Goal: Task Accomplishment & Management: Use online tool/utility

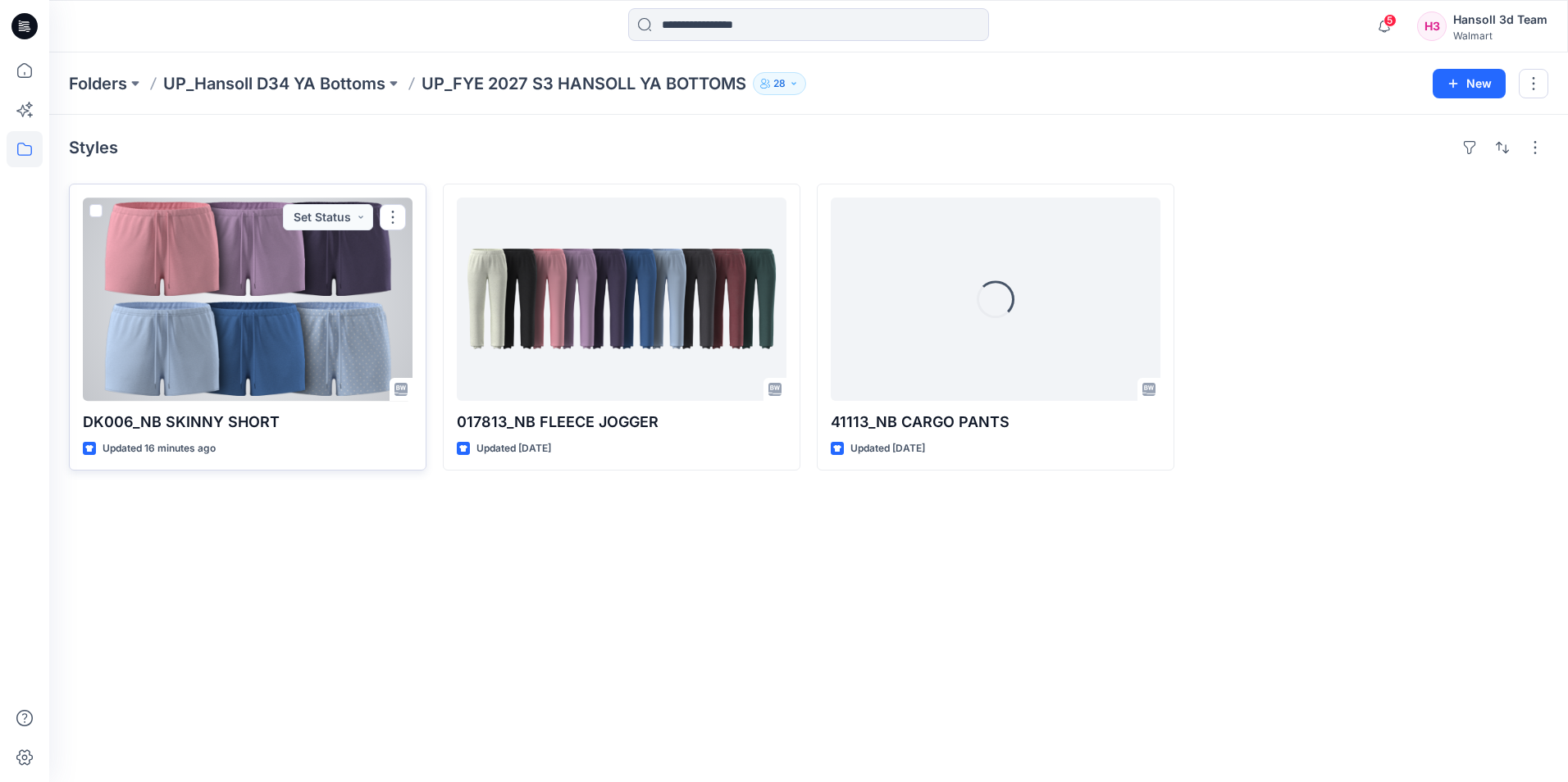
click at [328, 267] on div at bounding box center [247, 300] width 330 height 203
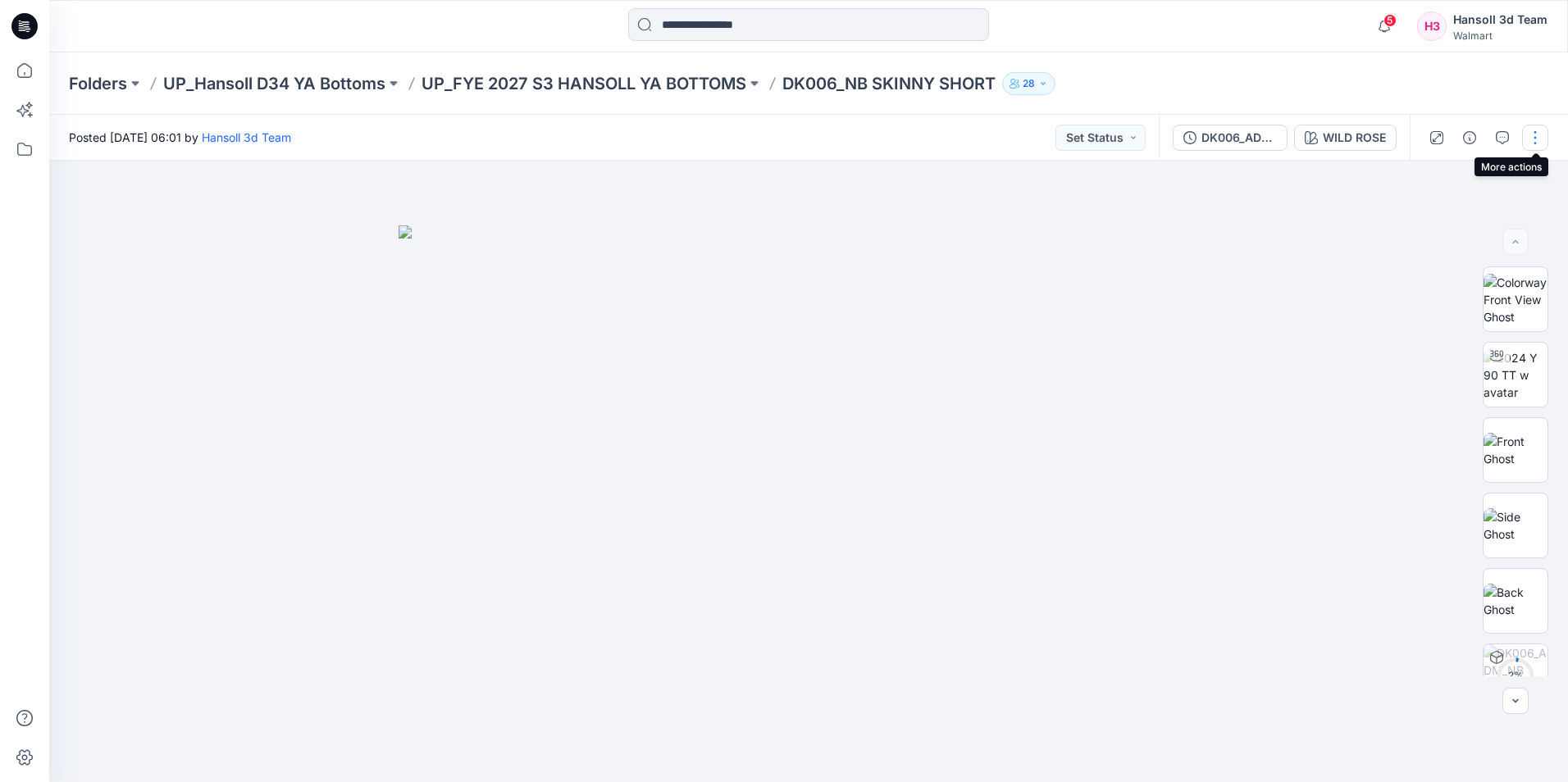
click at [1539, 143] on button "button" at bounding box center [1534, 138] width 26 height 26
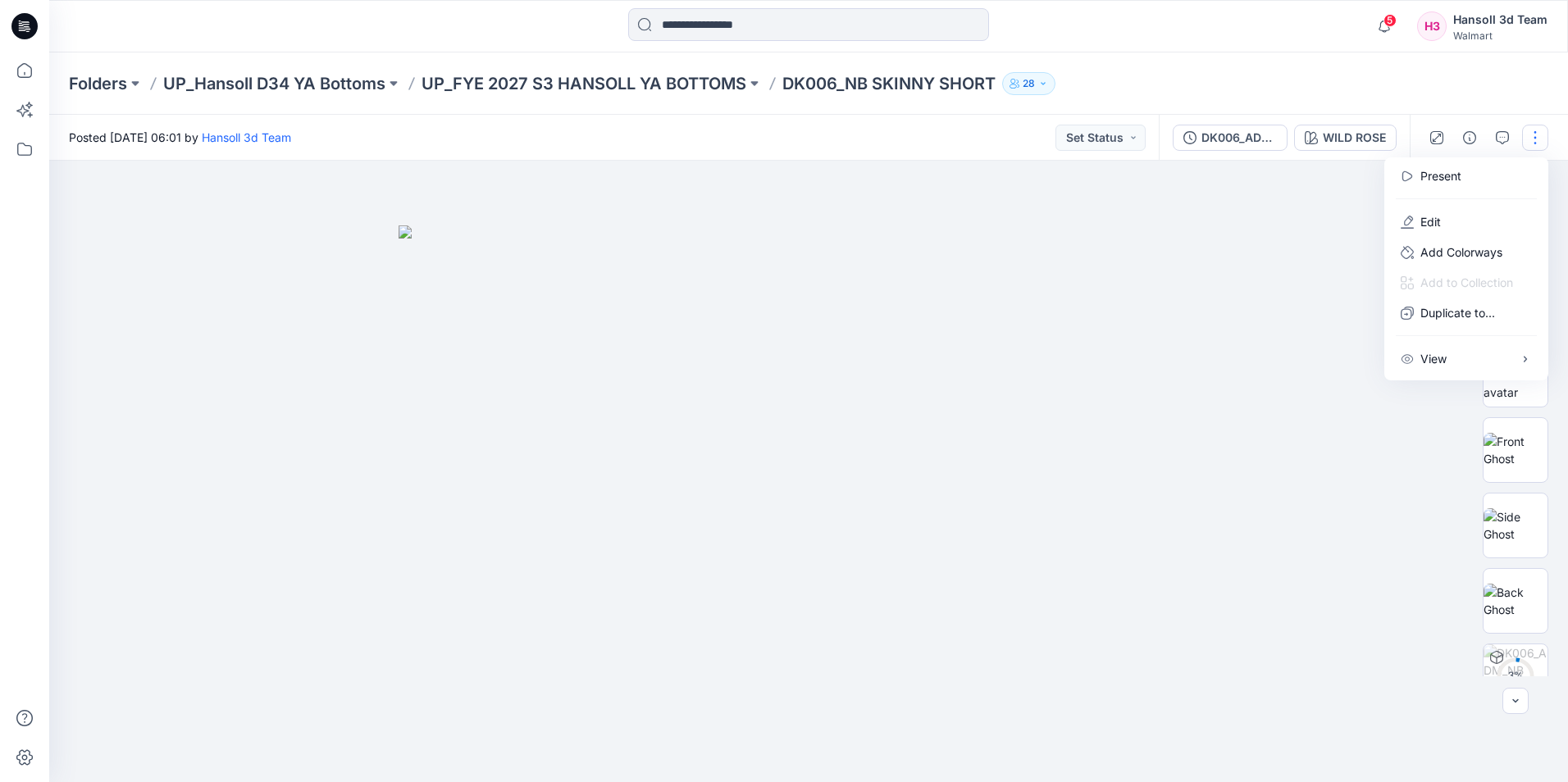
click at [1385, 85] on div "Folders UP_Hansoll D34 YA Bottoms UP_FYE 2027 S3 HANSOLL YA BOTTOMS DK006_NB SK…" at bounding box center [744, 83] width 1352 height 23
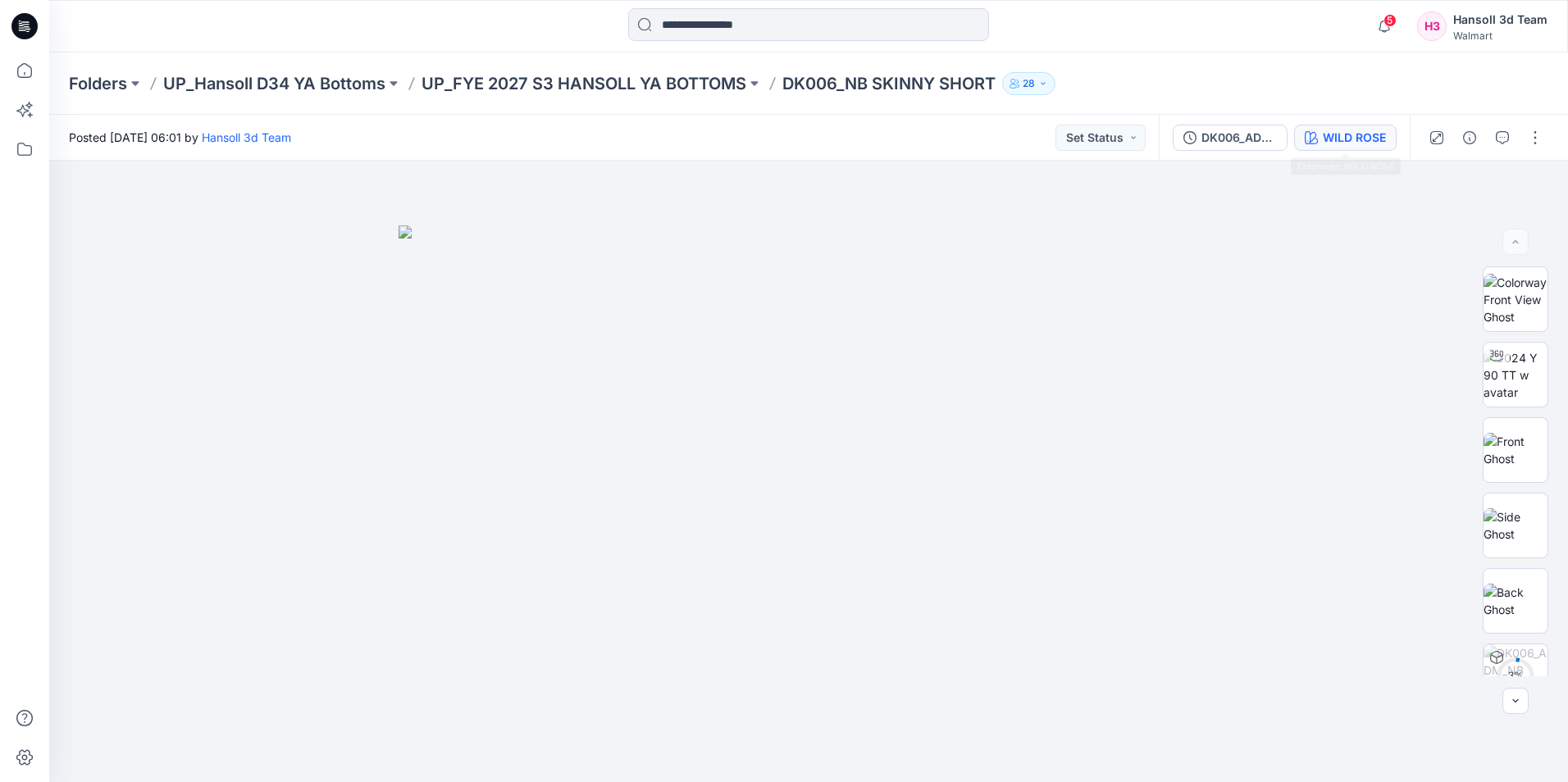
click at [1351, 140] on div "WILD ROSE" at bounding box center [1354, 138] width 63 height 18
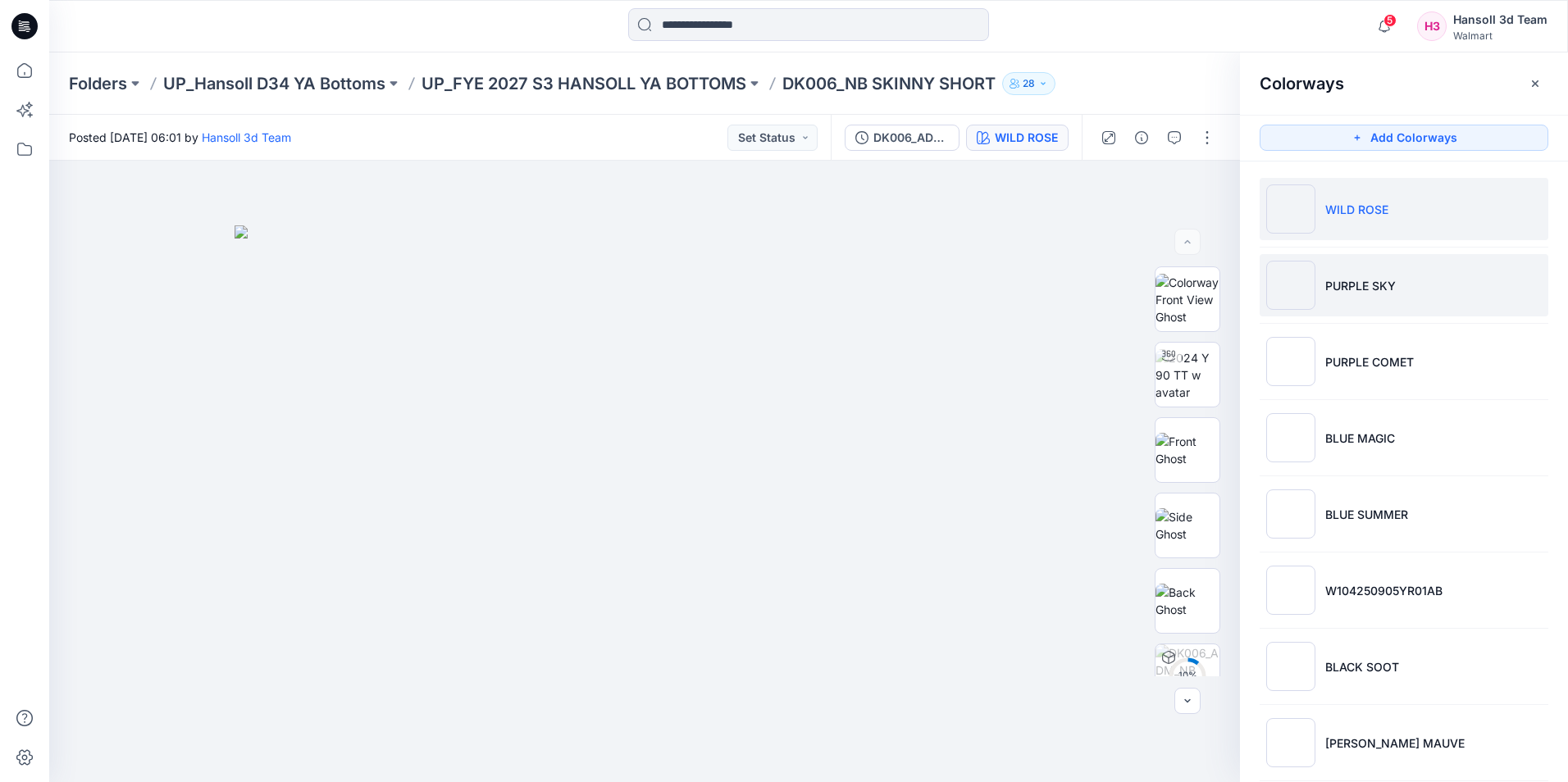
click at [1388, 284] on p "PURPLE SKY" at bounding box center [1361, 285] width 70 height 18
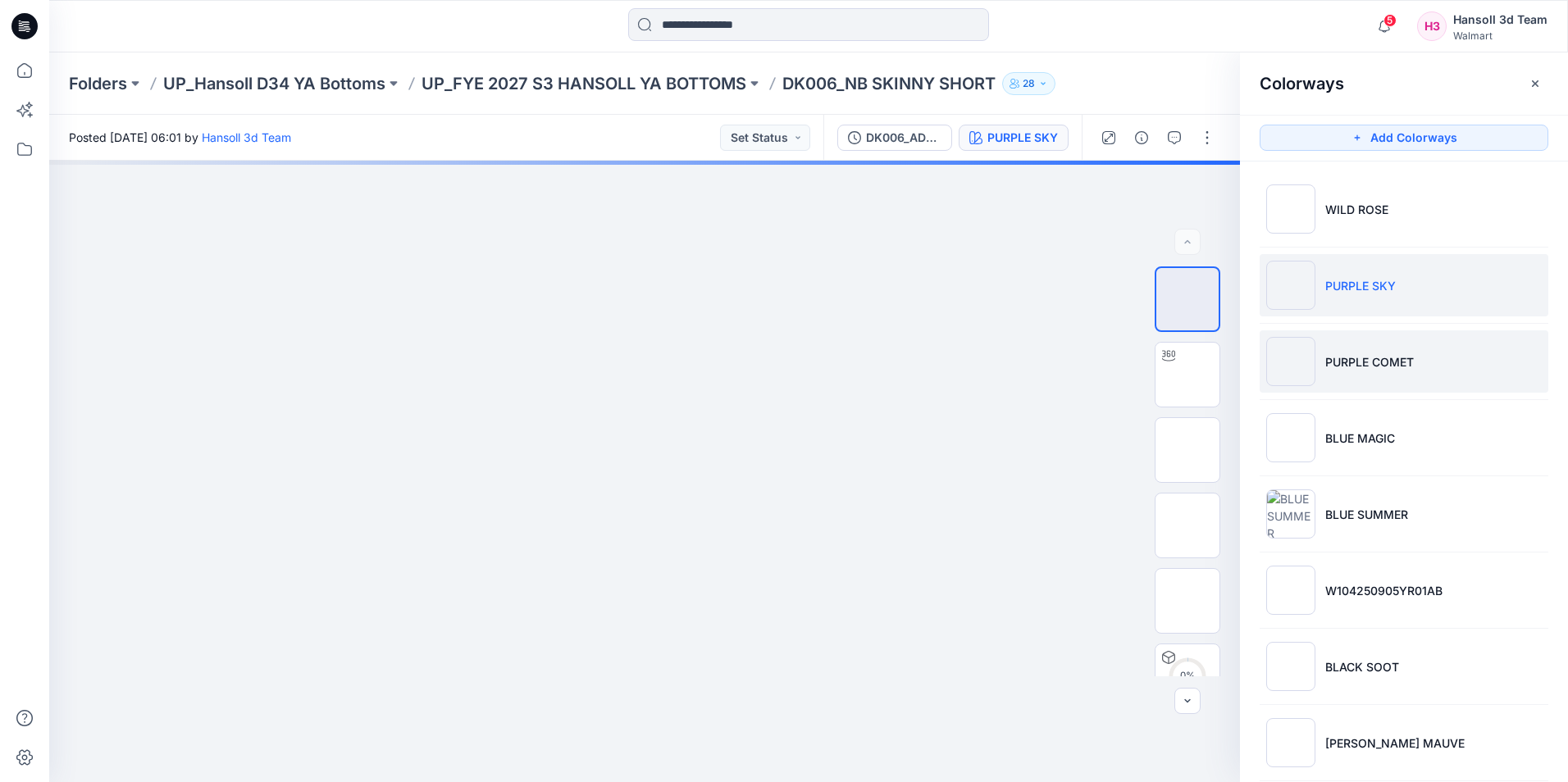
click at [1367, 367] on p "PURPLE COMET" at bounding box center [1370, 362] width 89 height 18
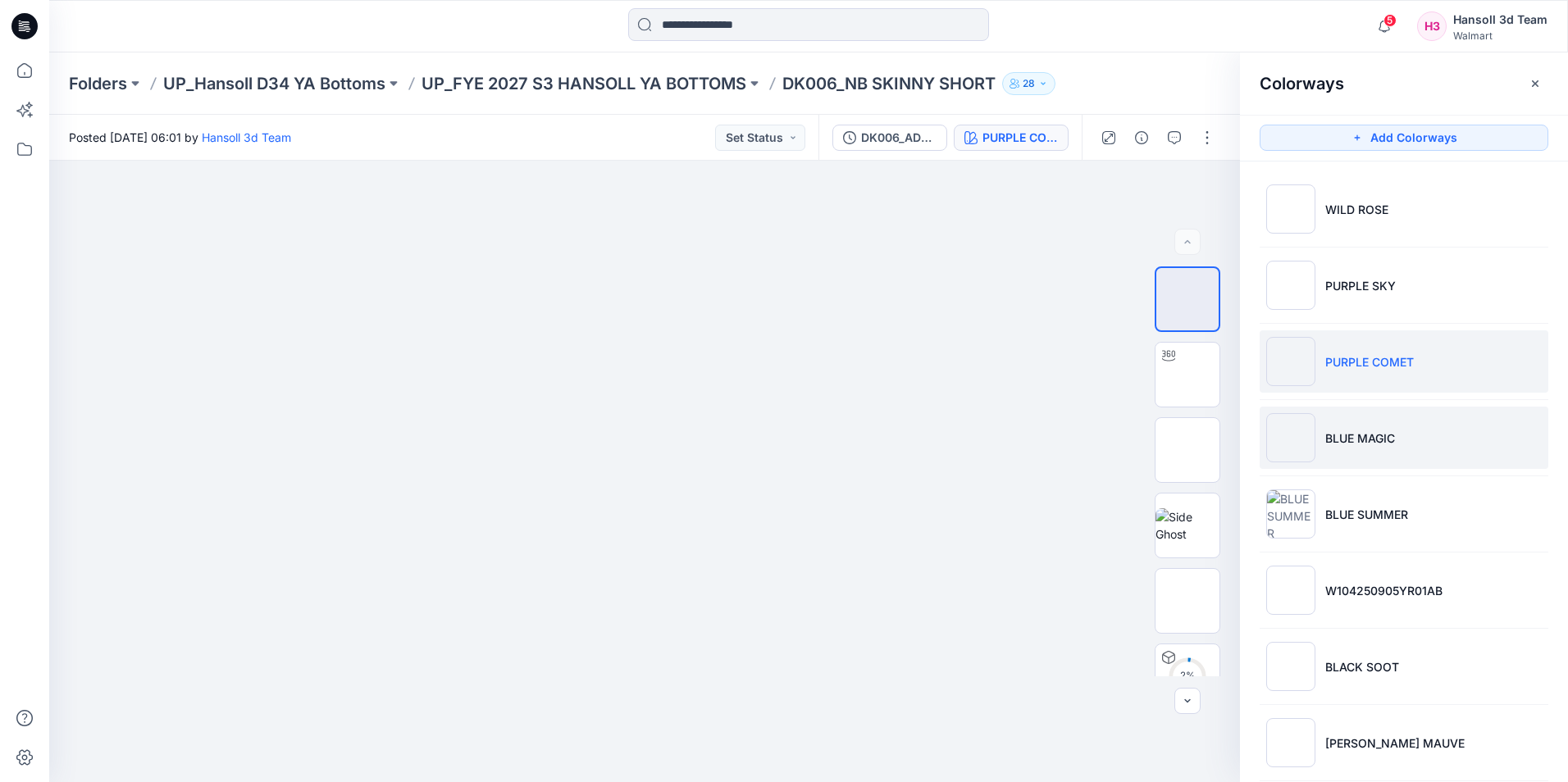
click at [1391, 436] on p "BLUE MAGIC" at bounding box center [1360, 438] width 70 height 18
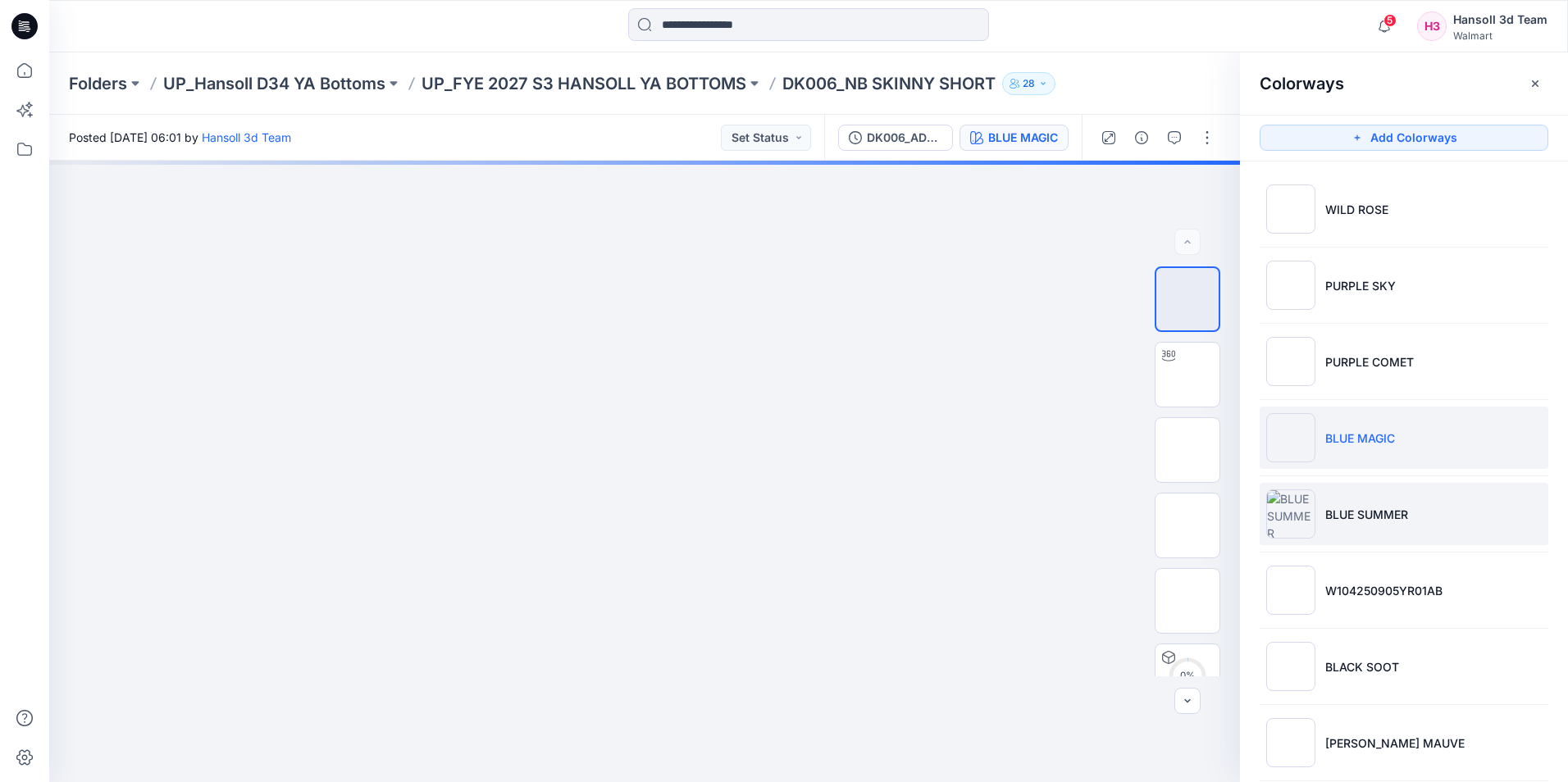
click at [1378, 514] on p "BLUE SUMMER" at bounding box center [1367, 514] width 83 height 18
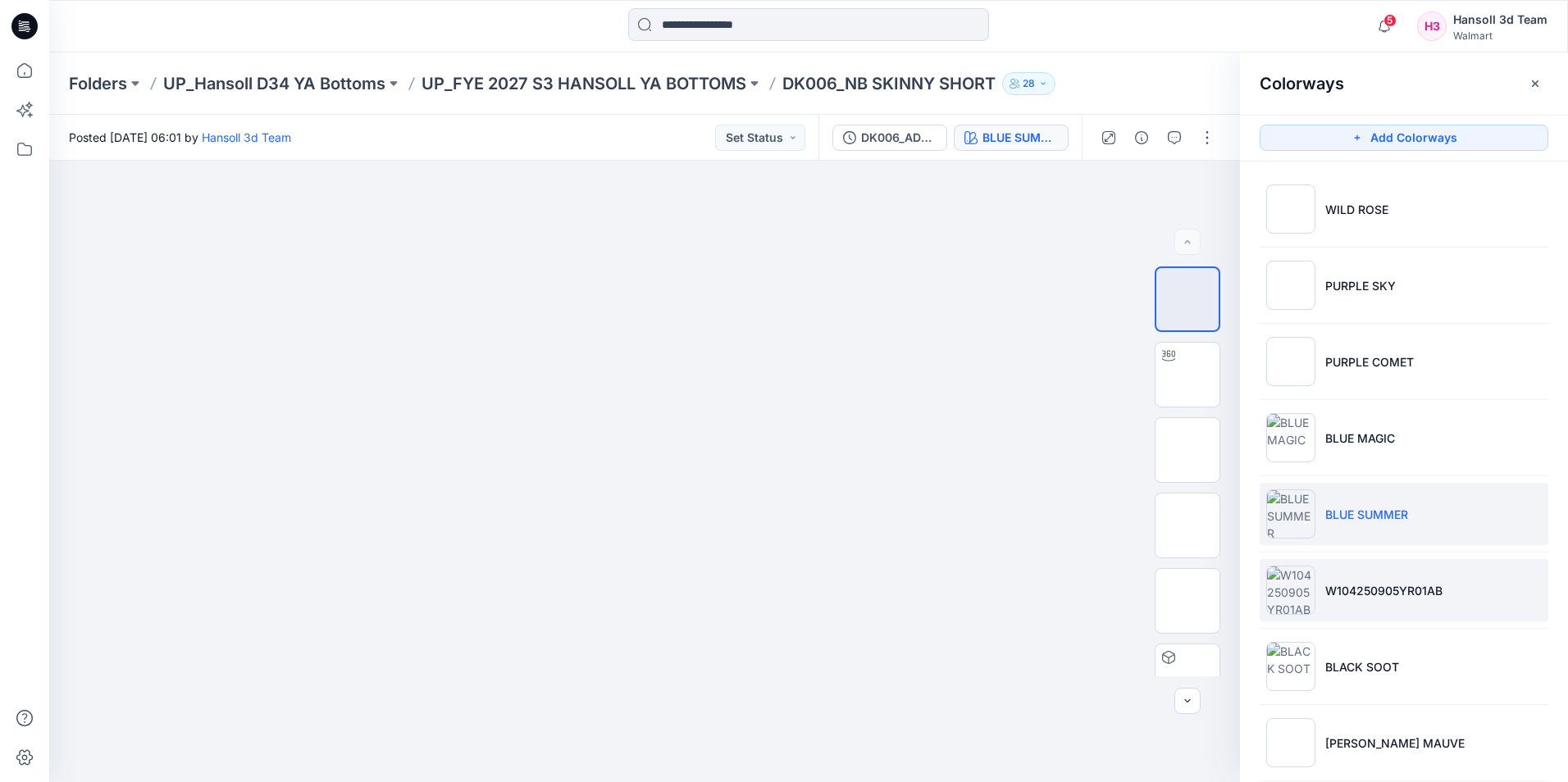
click at [1389, 579] on li "W104250905YR01AB" at bounding box center [1404, 591] width 289 height 62
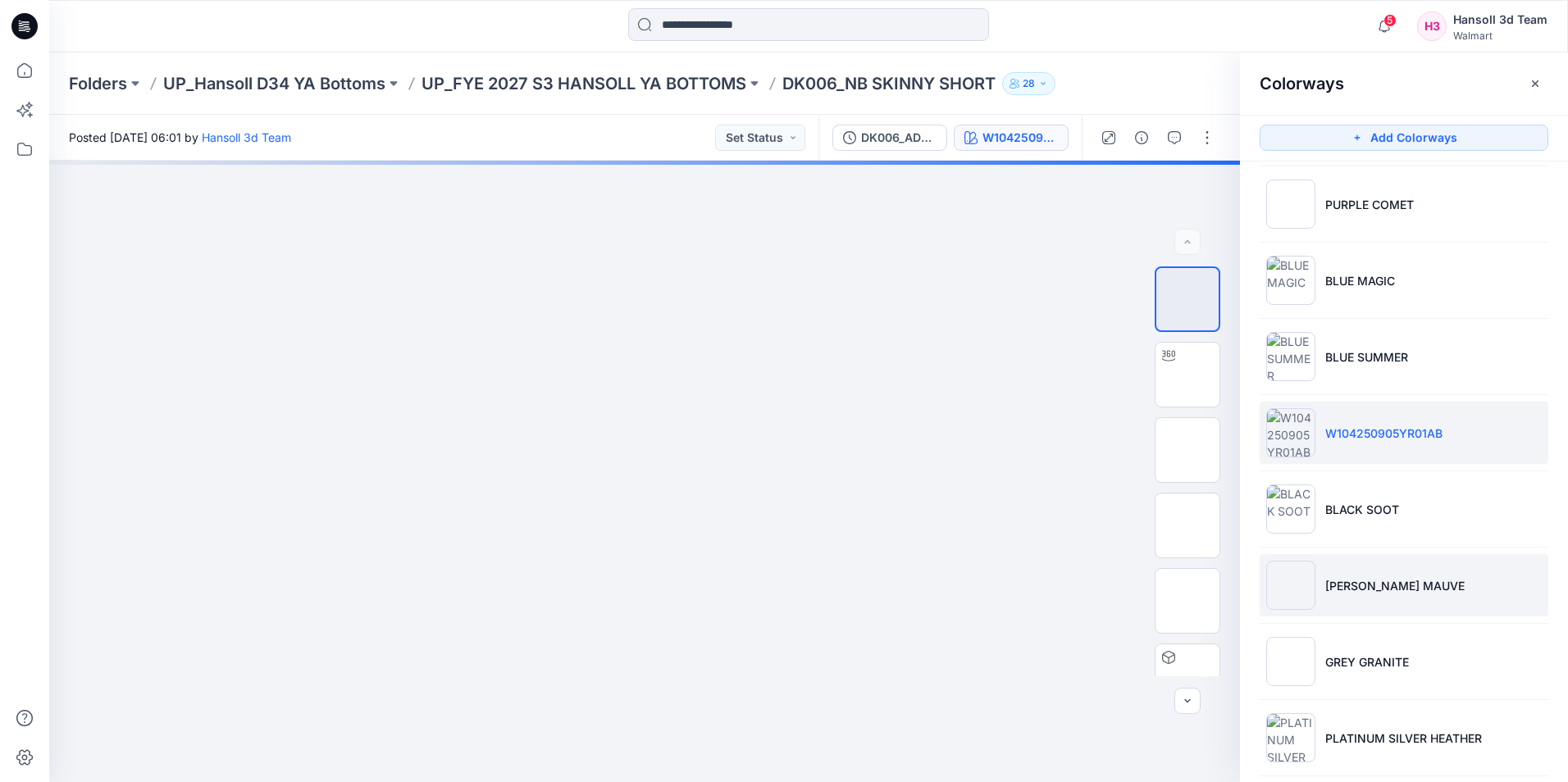
scroll to position [164, 0]
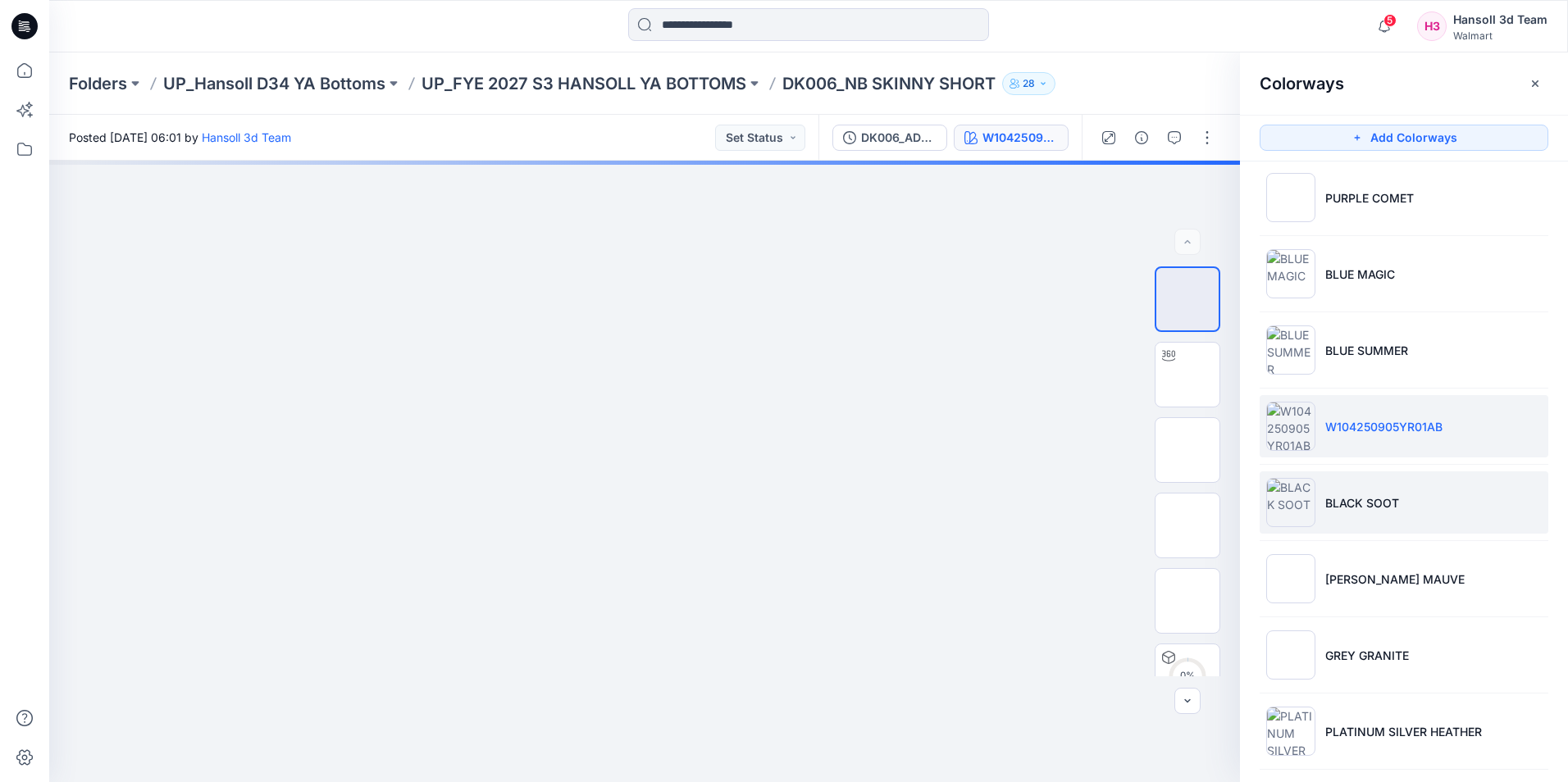
click at [1382, 511] on p "BLACK SOOT" at bounding box center [1362, 503] width 74 height 18
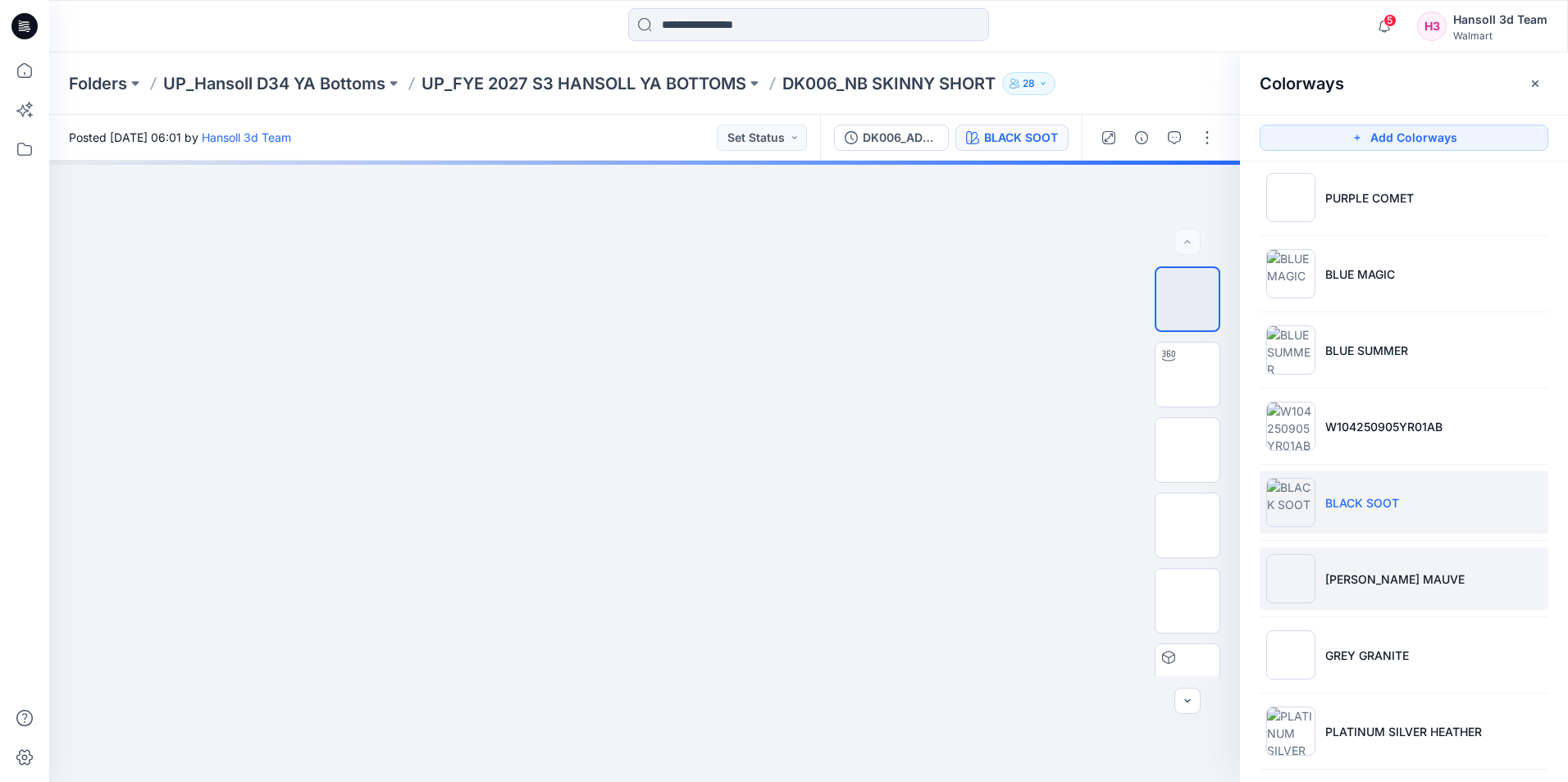
click at [1378, 579] on p "[PERSON_NAME] MAUVE" at bounding box center [1395, 579] width 139 height 18
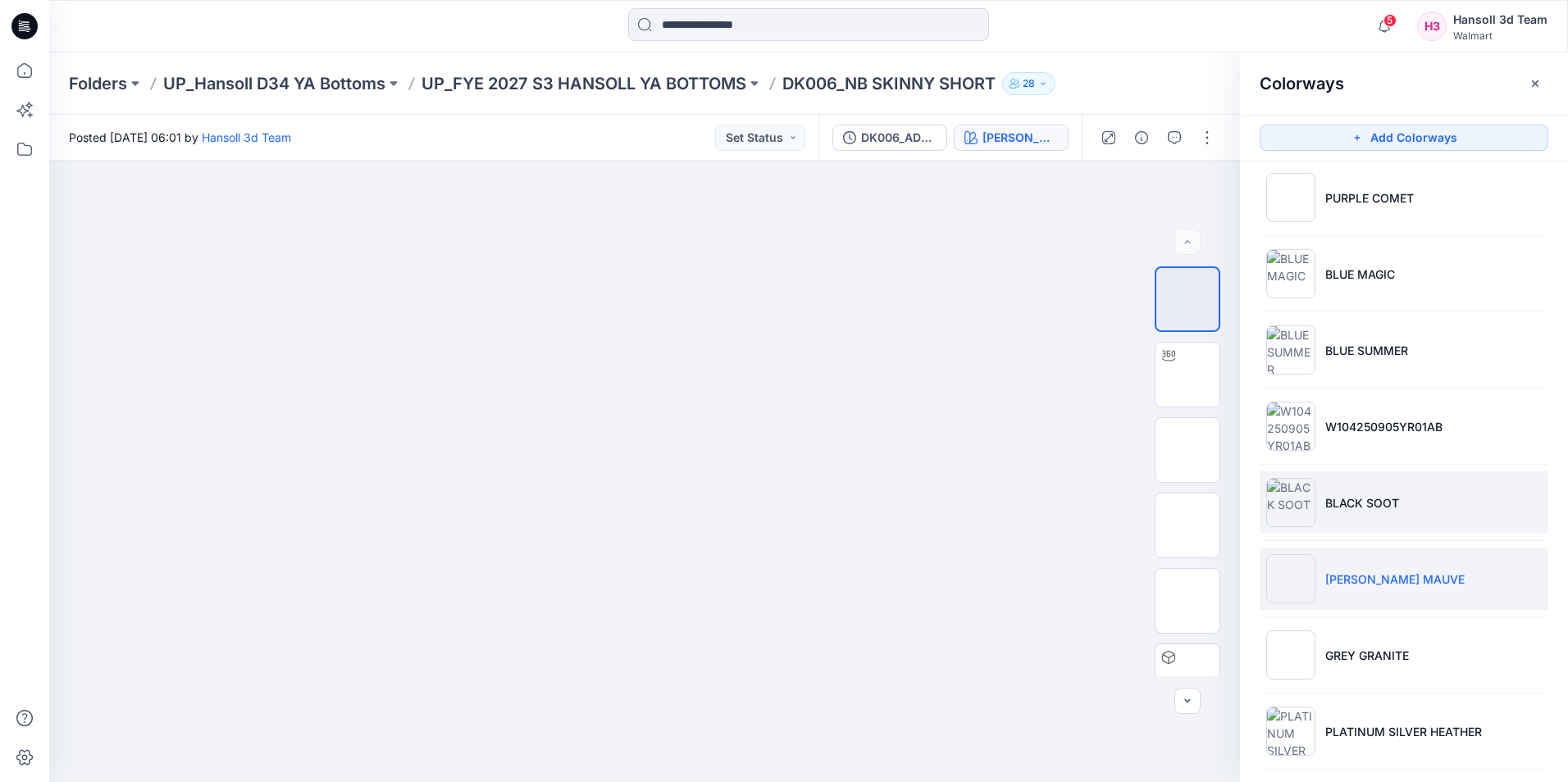
click at [1372, 512] on li "BLACK SOOT" at bounding box center [1404, 503] width 289 height 62
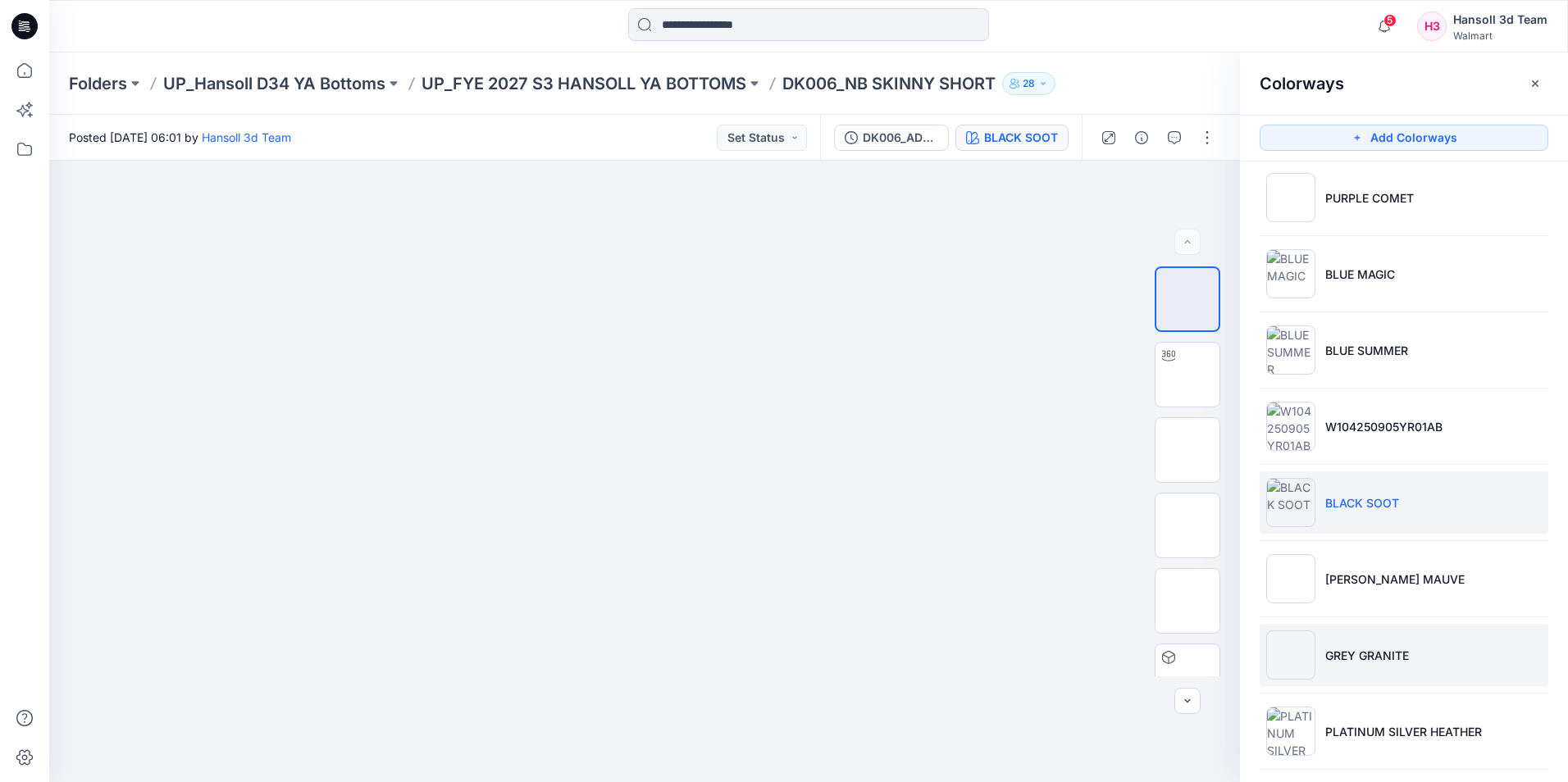
click at [1321, 665] on li "GREY GRANITE" at bounding box center [1404, 655] width 289 height 62
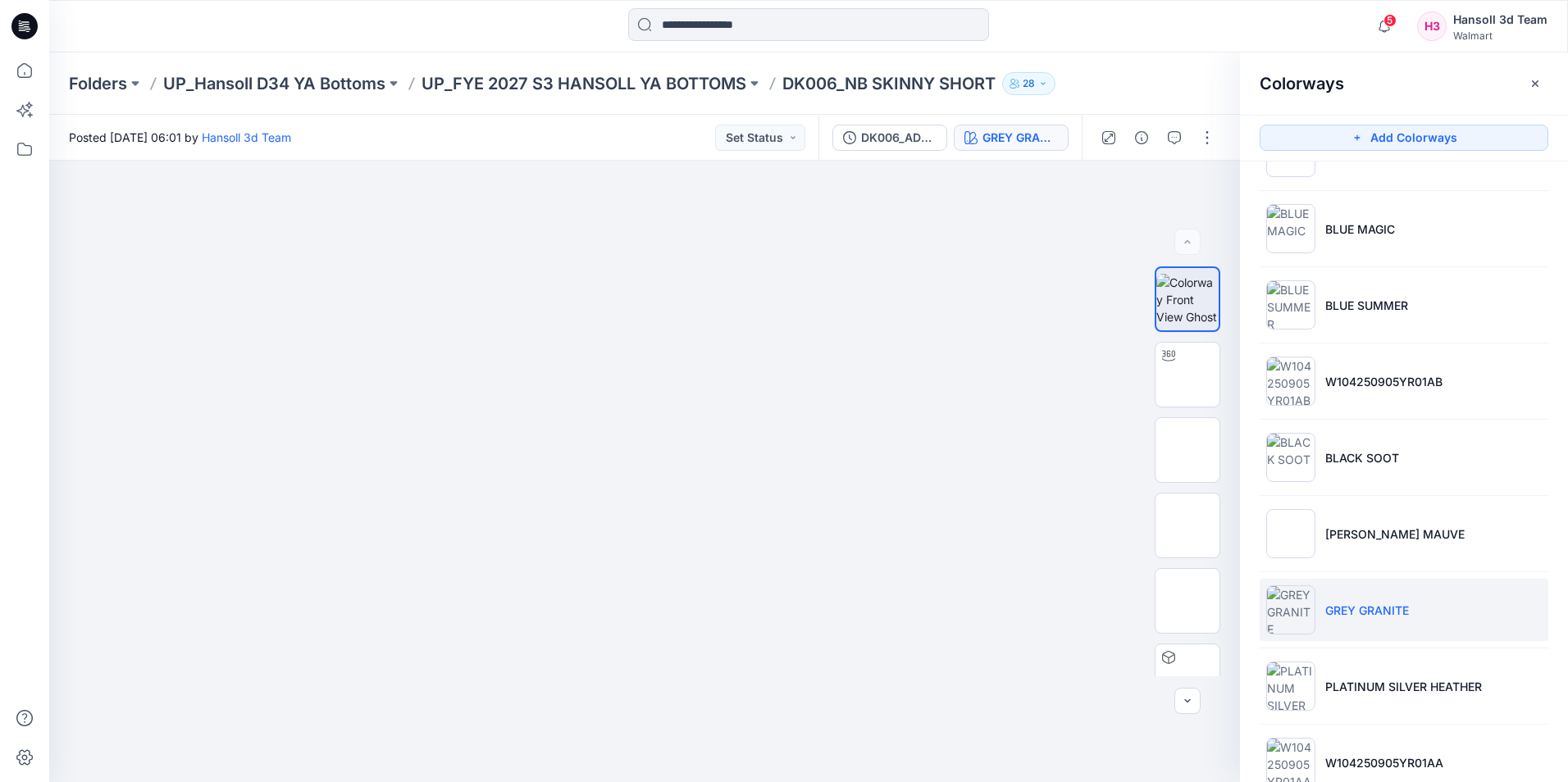
scroll to position [250, 0]
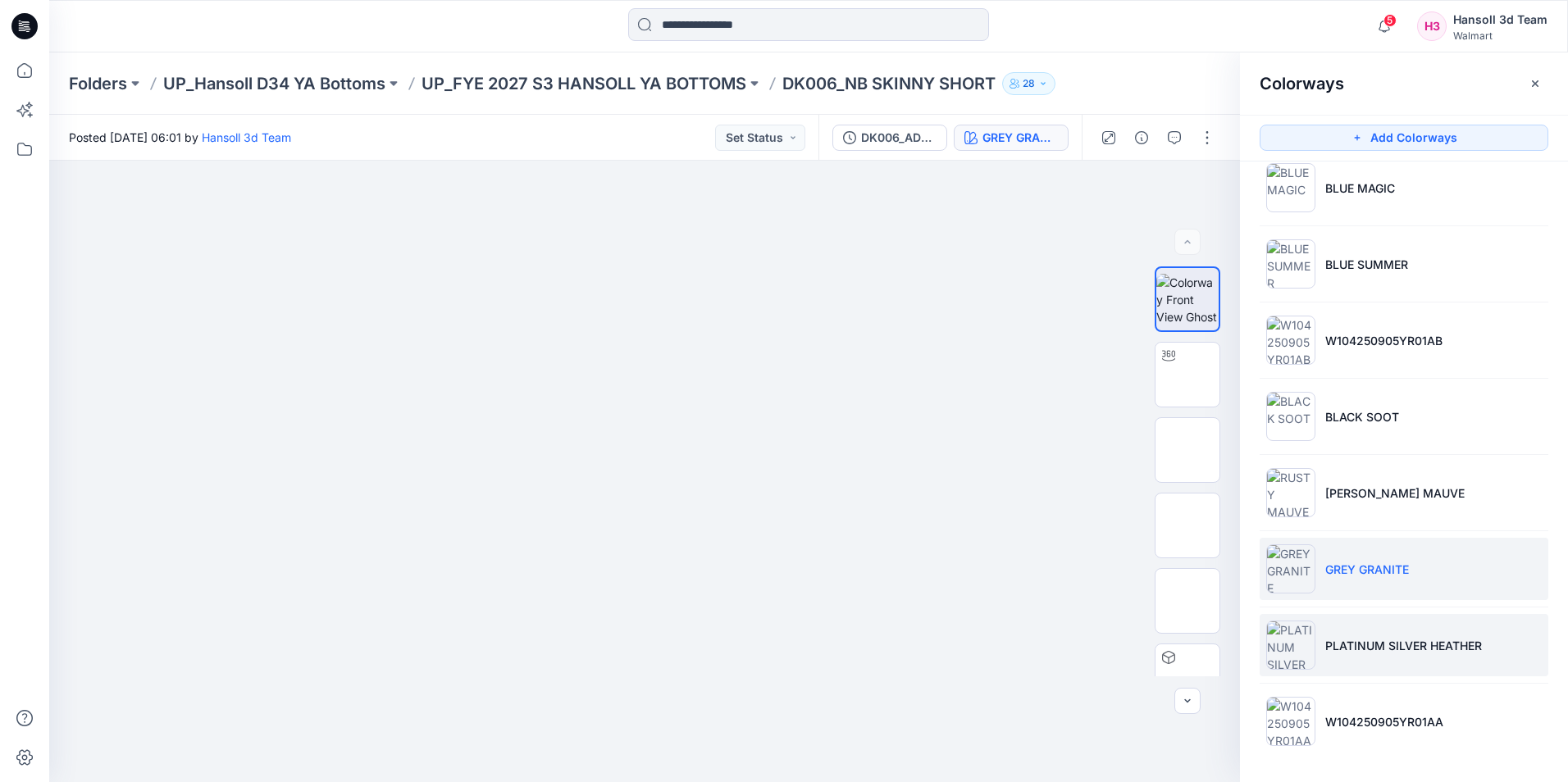
click at [1343, 672] on li "PLATINUM SILVER HEATHER" at bounding box center [1404, 645] width 289 height 62
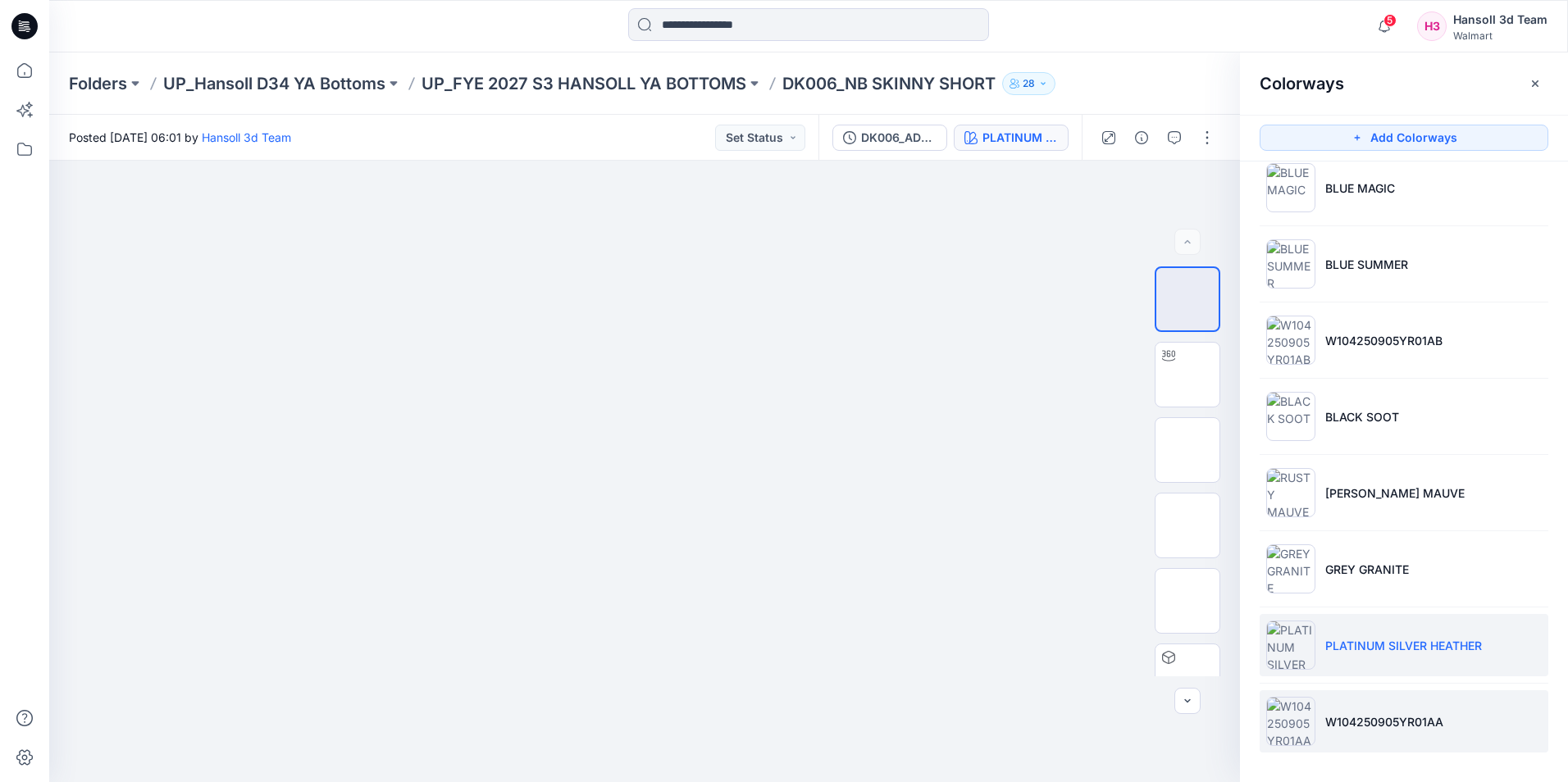
click at [1367, 698] on li "W104250905YR01AA" at bounding box center [1404, 722] width 289 height 62
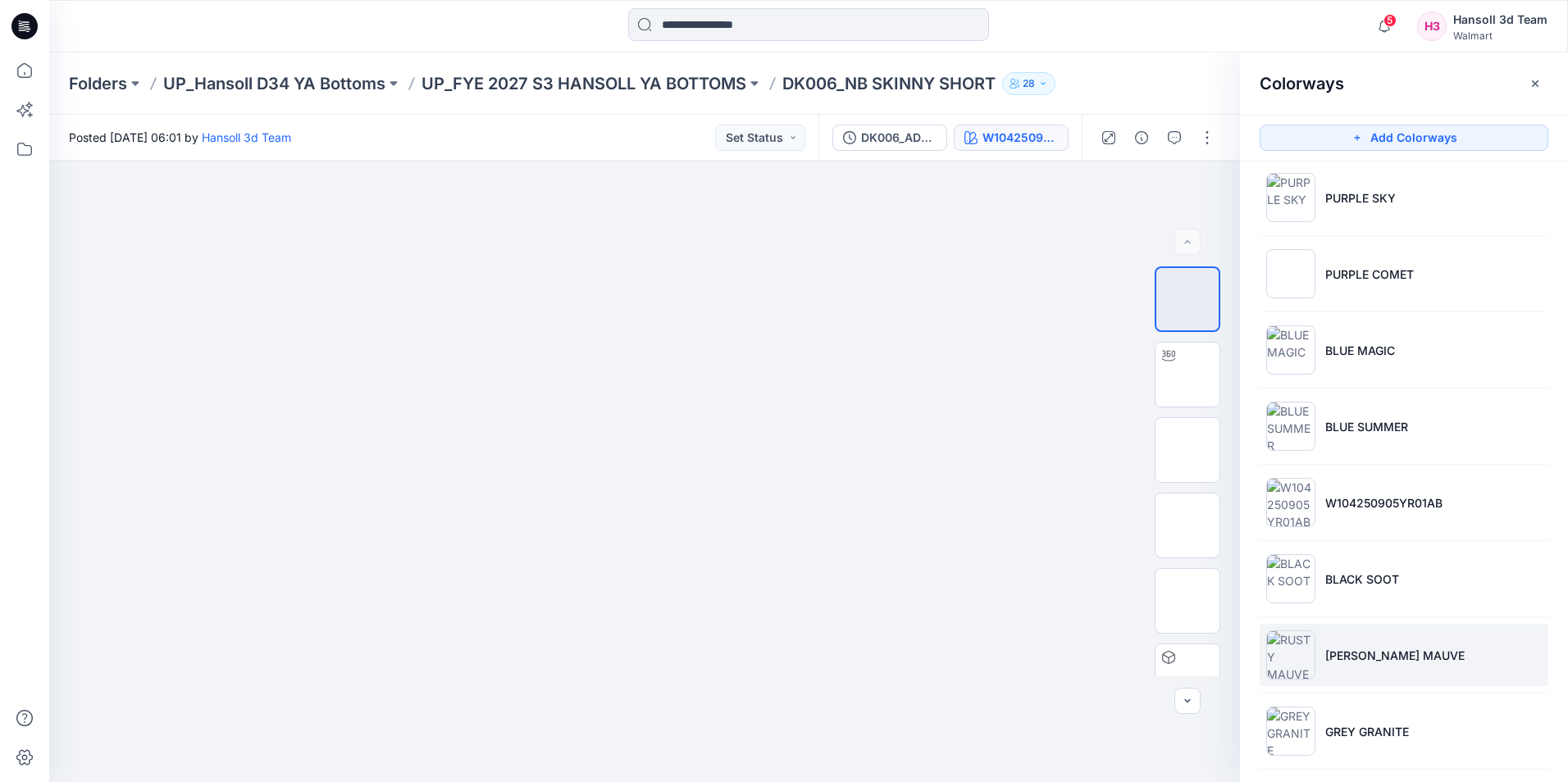
scroll to position [86, 0]
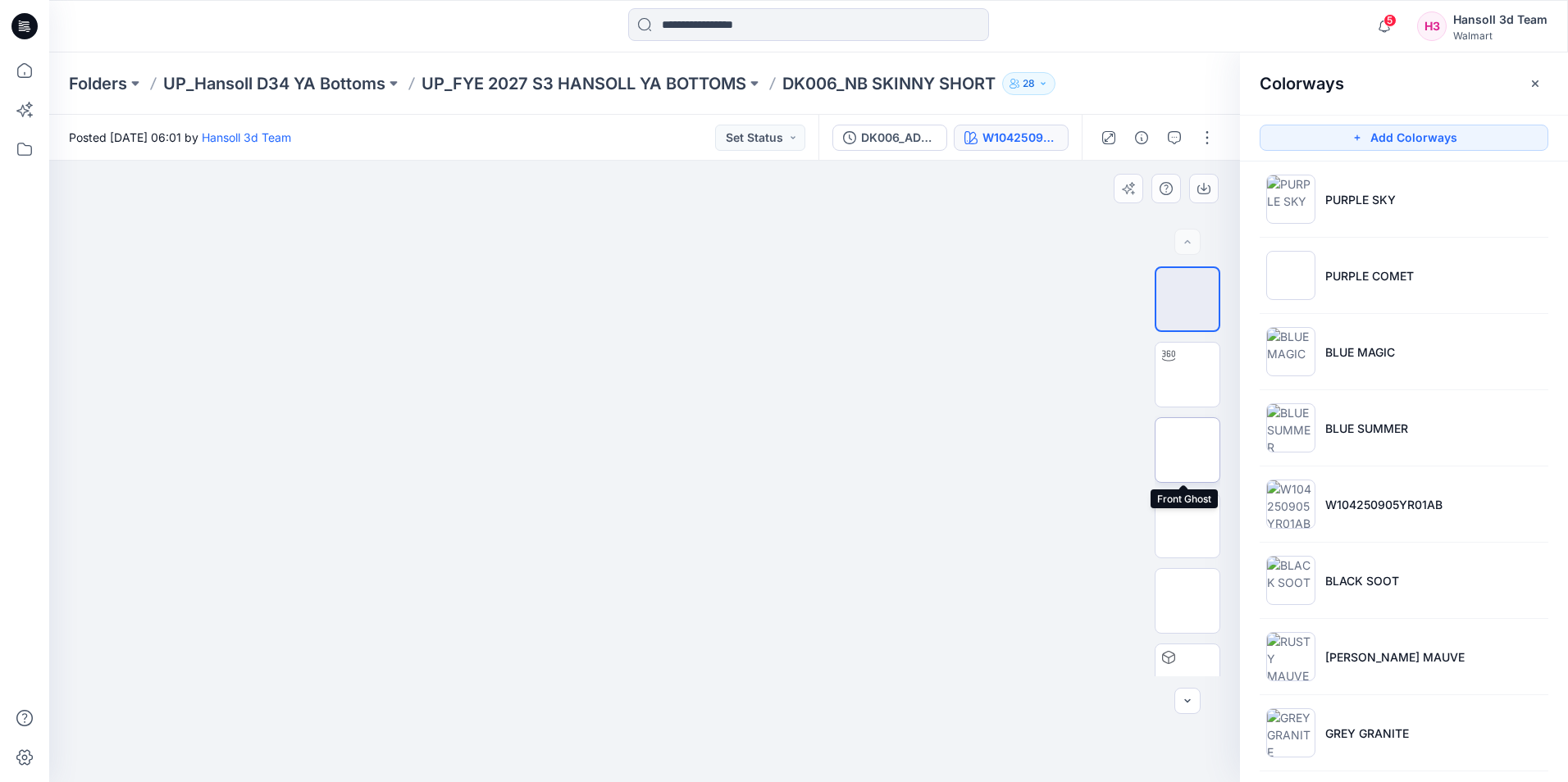
click at [1187, 451] on img at bounding box center [1187, 451] width 0 height 0
click at [1187, 375] on img at bounding box center [1187, 375] width 0 height 0
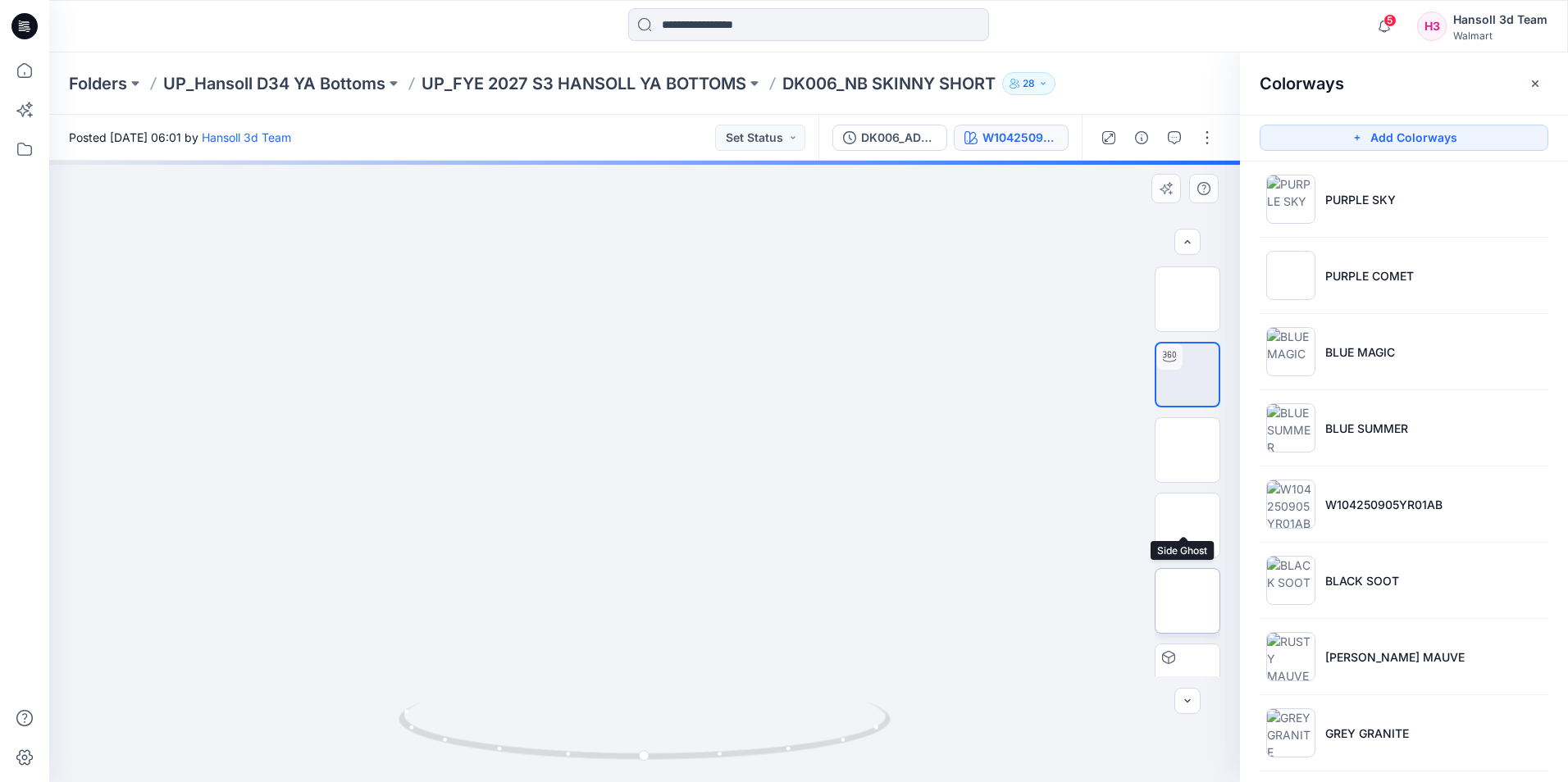
scroll to position [108, 0]
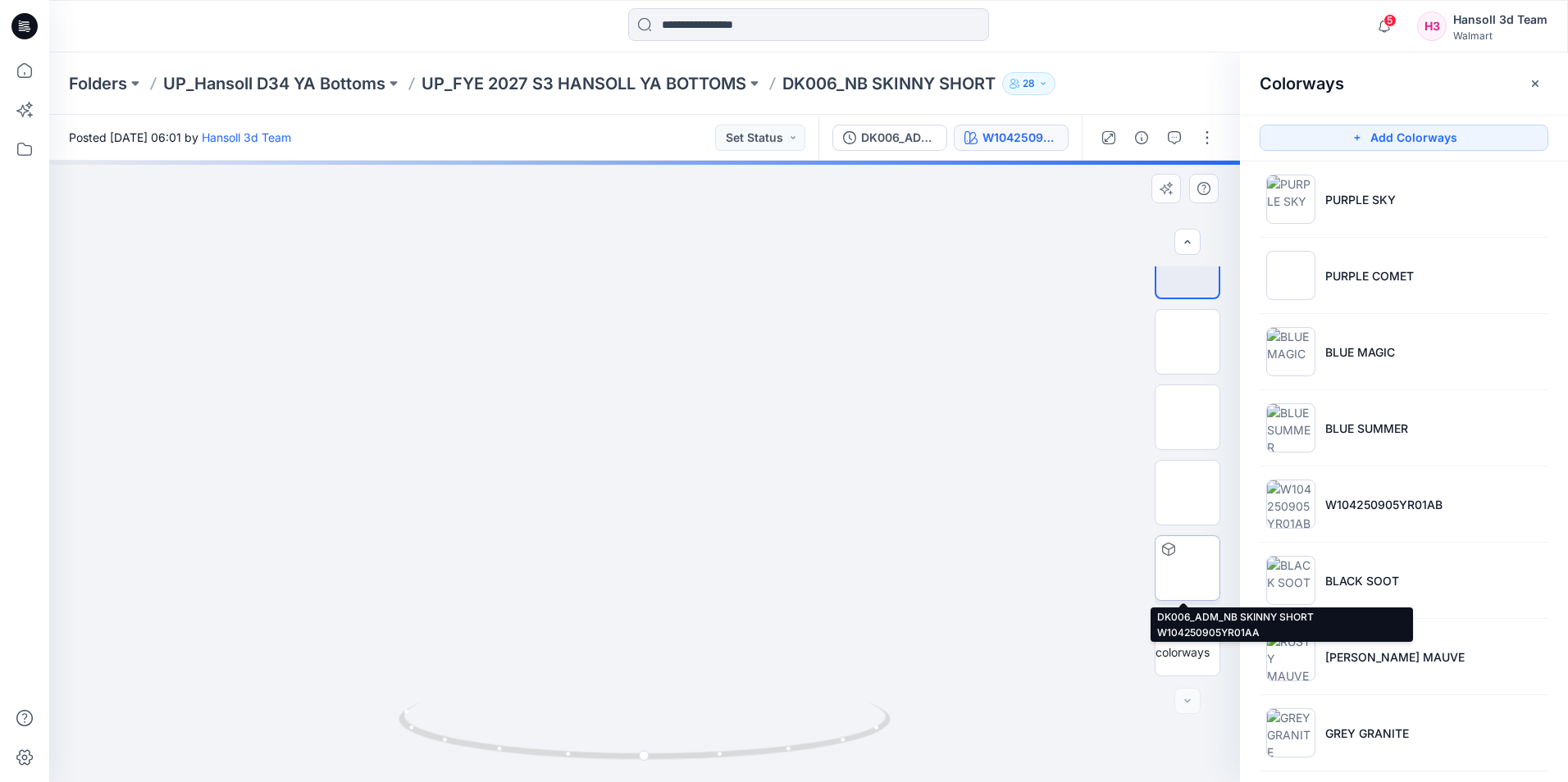
click at [1187, 568] on img at bounding box center [1187, 568] width 0 height 0
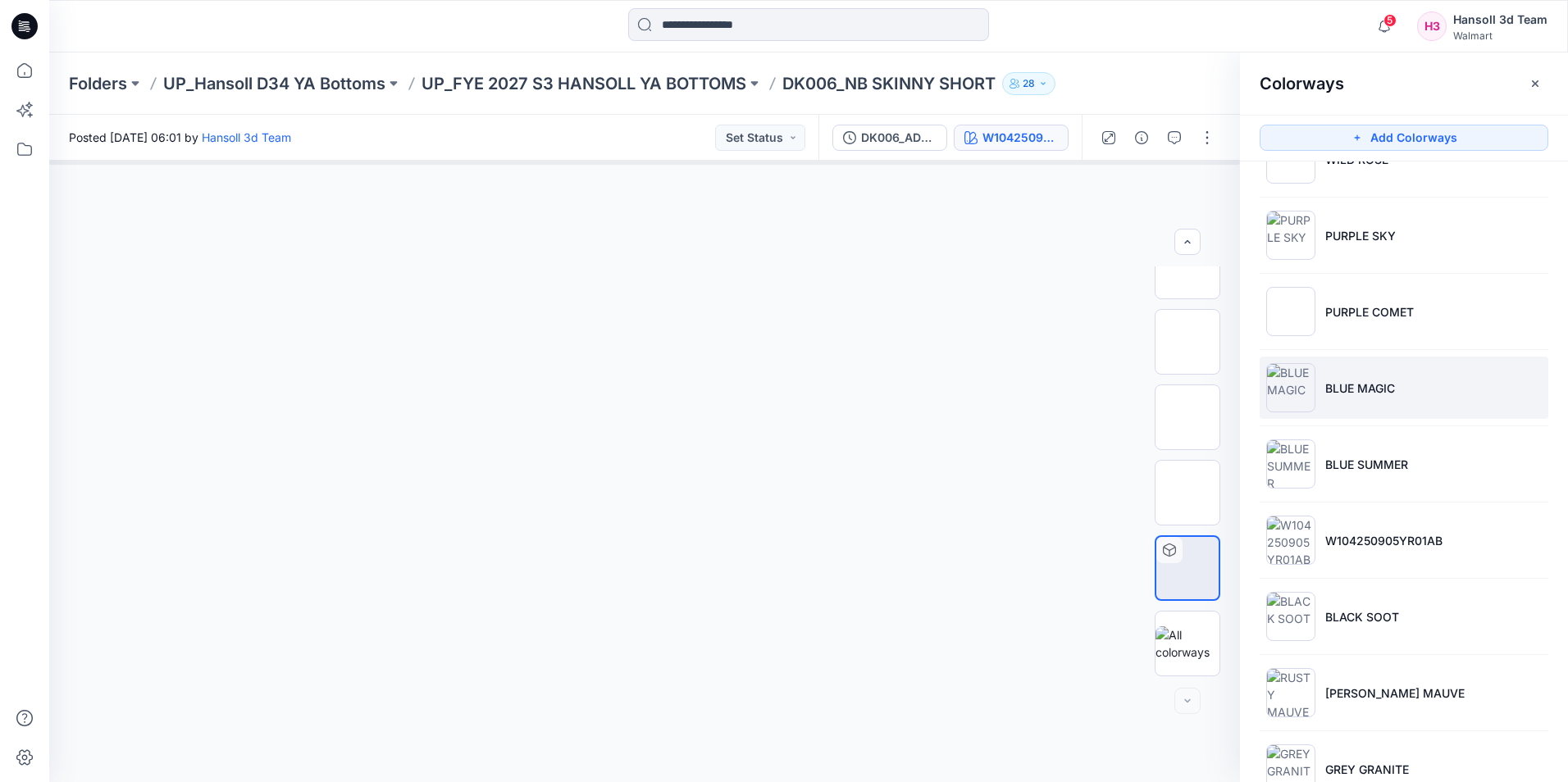
scroll to position [0, 0]
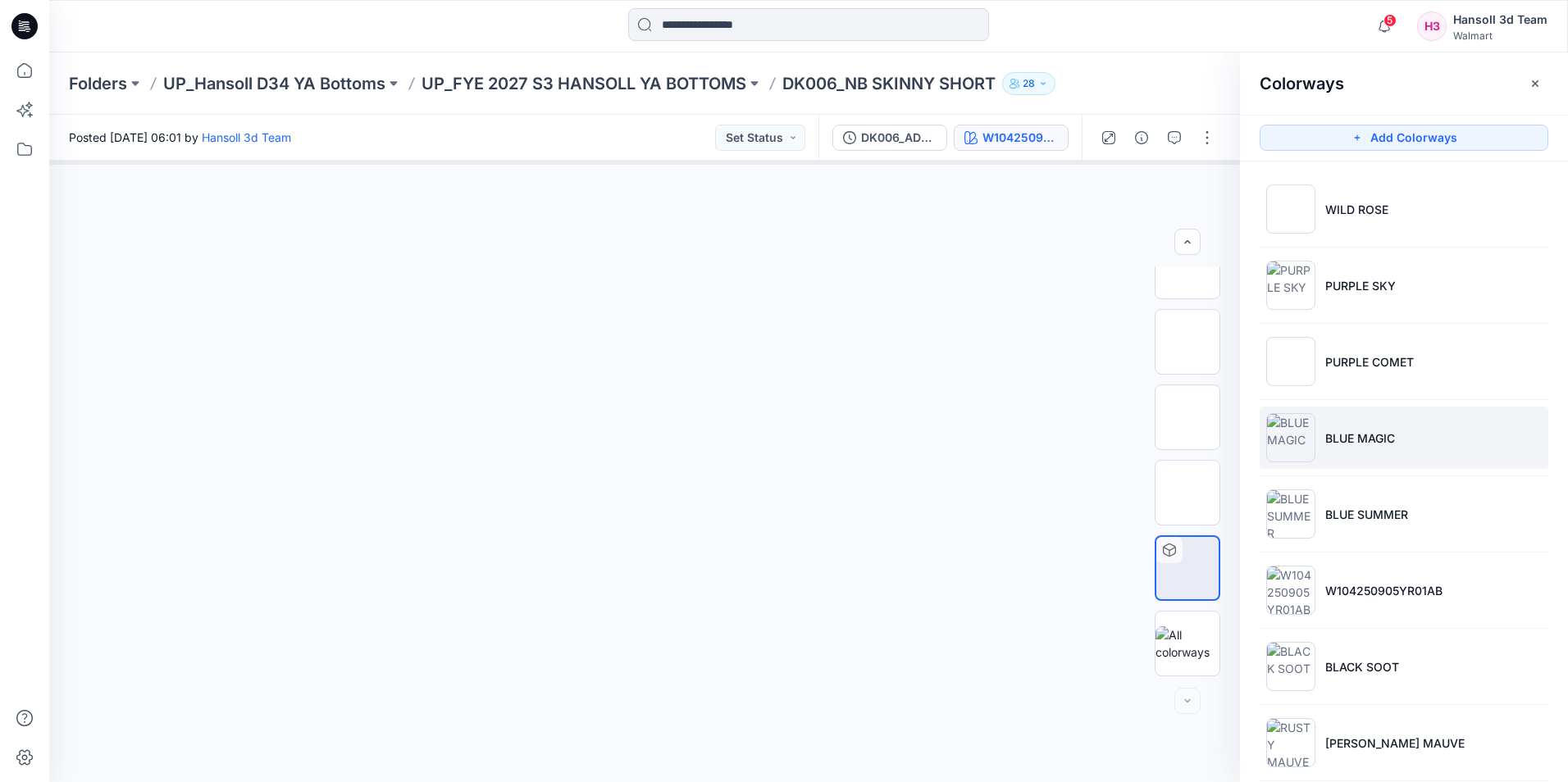
click at [1305, 441] on img at bounding box center [1290, 438] width 49 height 50
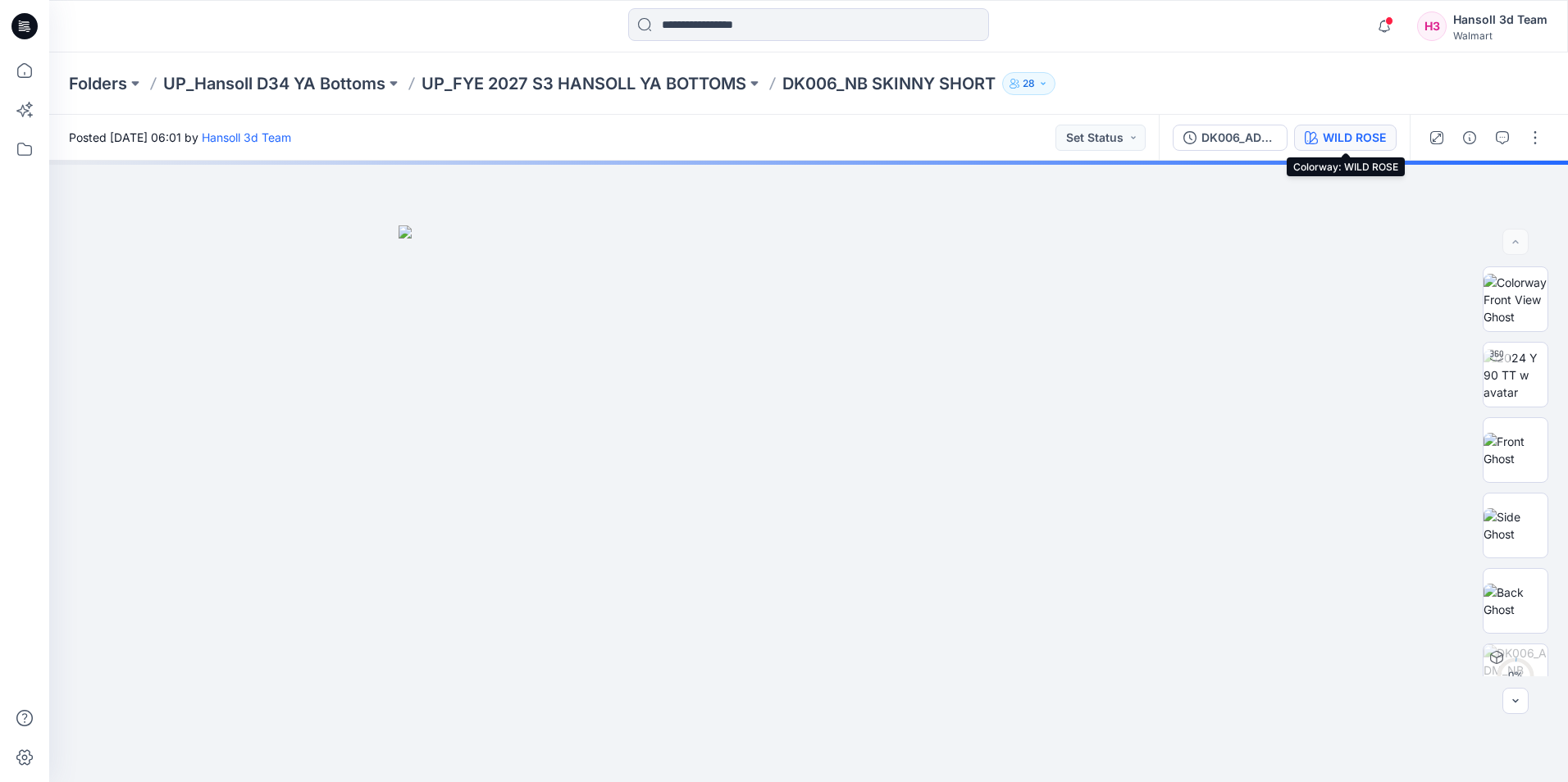
click at [1364, 148] on button "WILD ROSE" at bounding box center [1345, 138] width 102 height 26
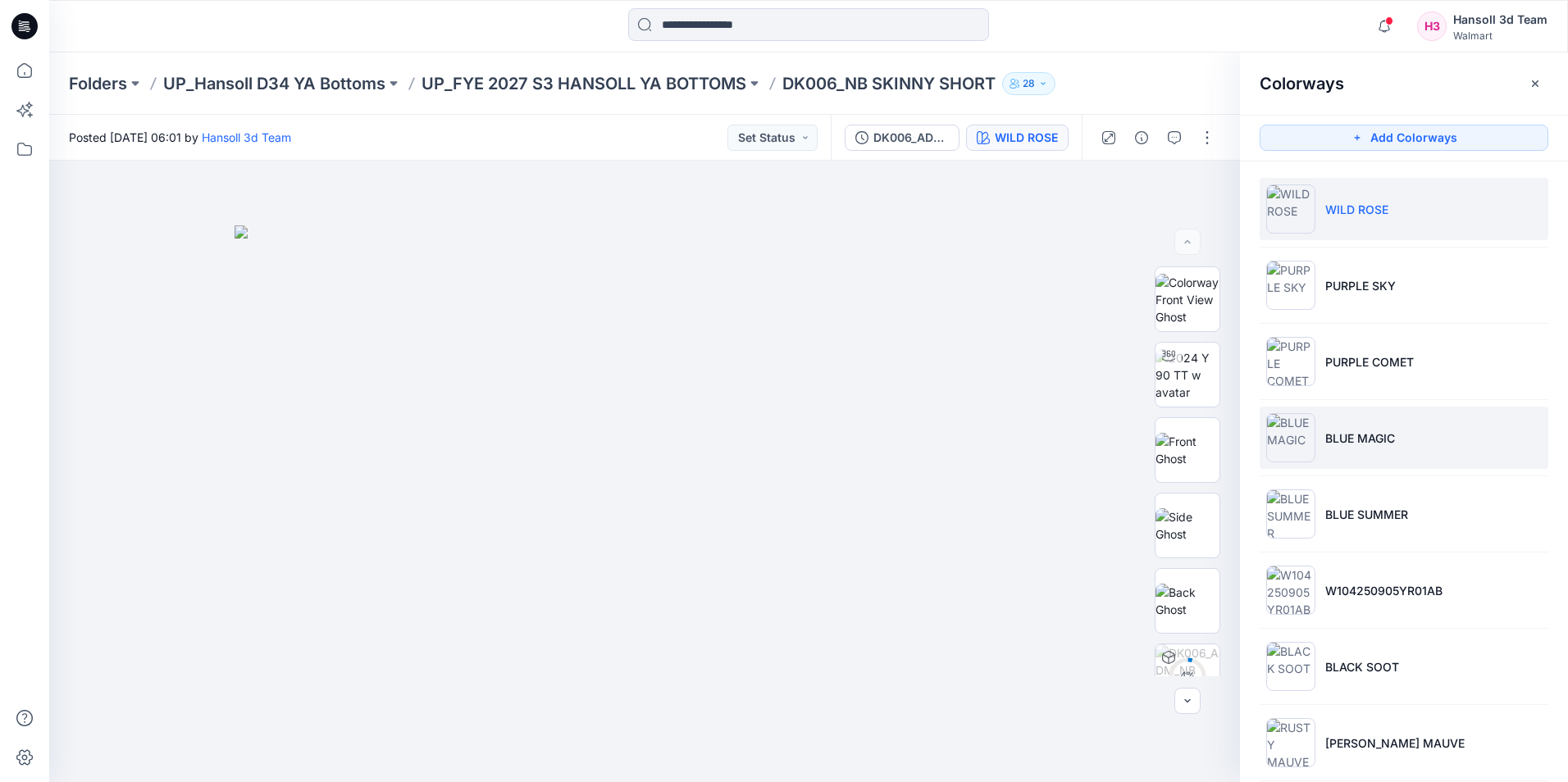
click at [1349, 442] on p "BLUE MAGIC" at bounding box center [1360, 438] width 70 height 18
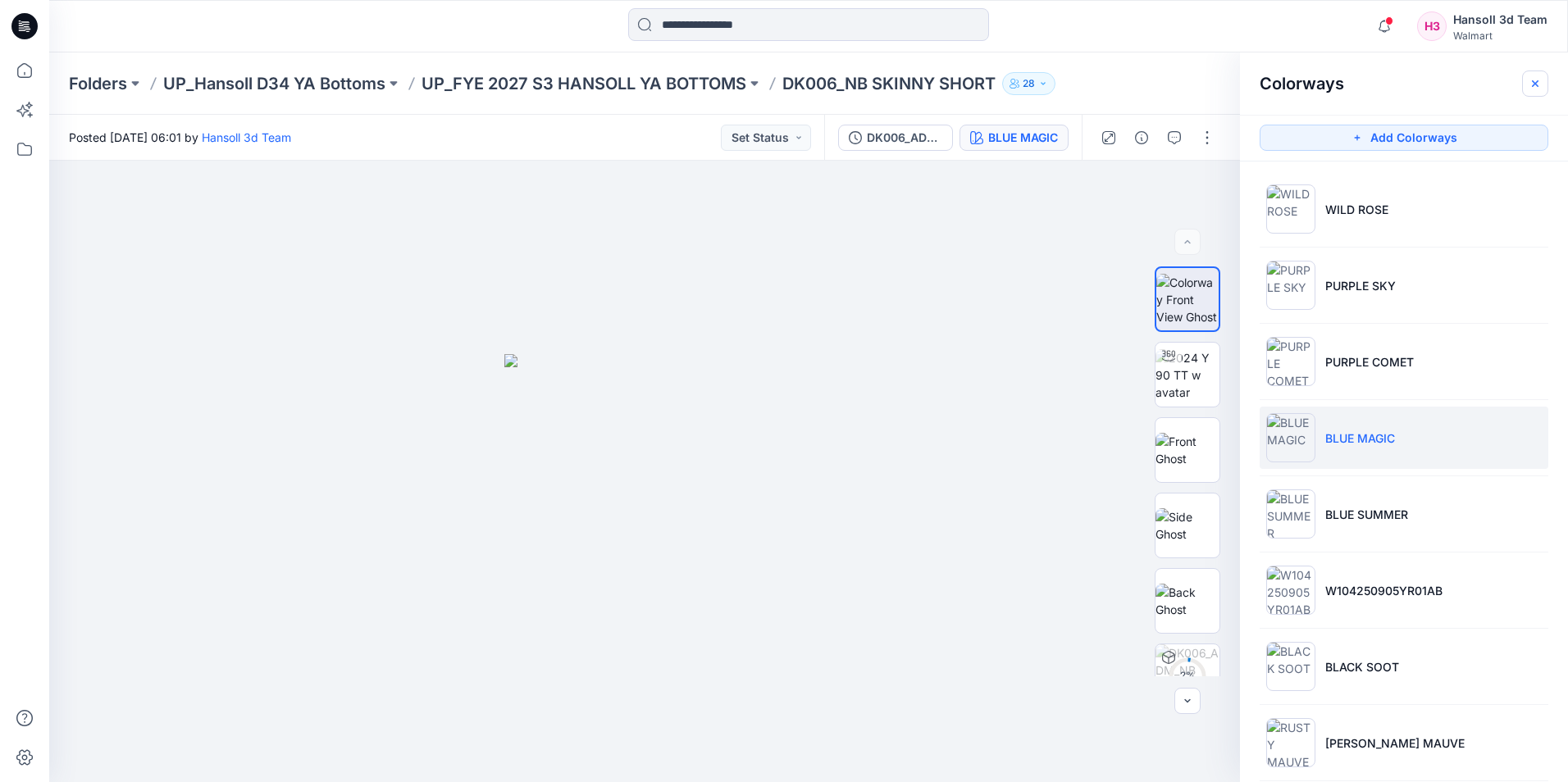
click at [1529, 81] on icon "button" at bounding box center [1535, 84] width 13 height 13
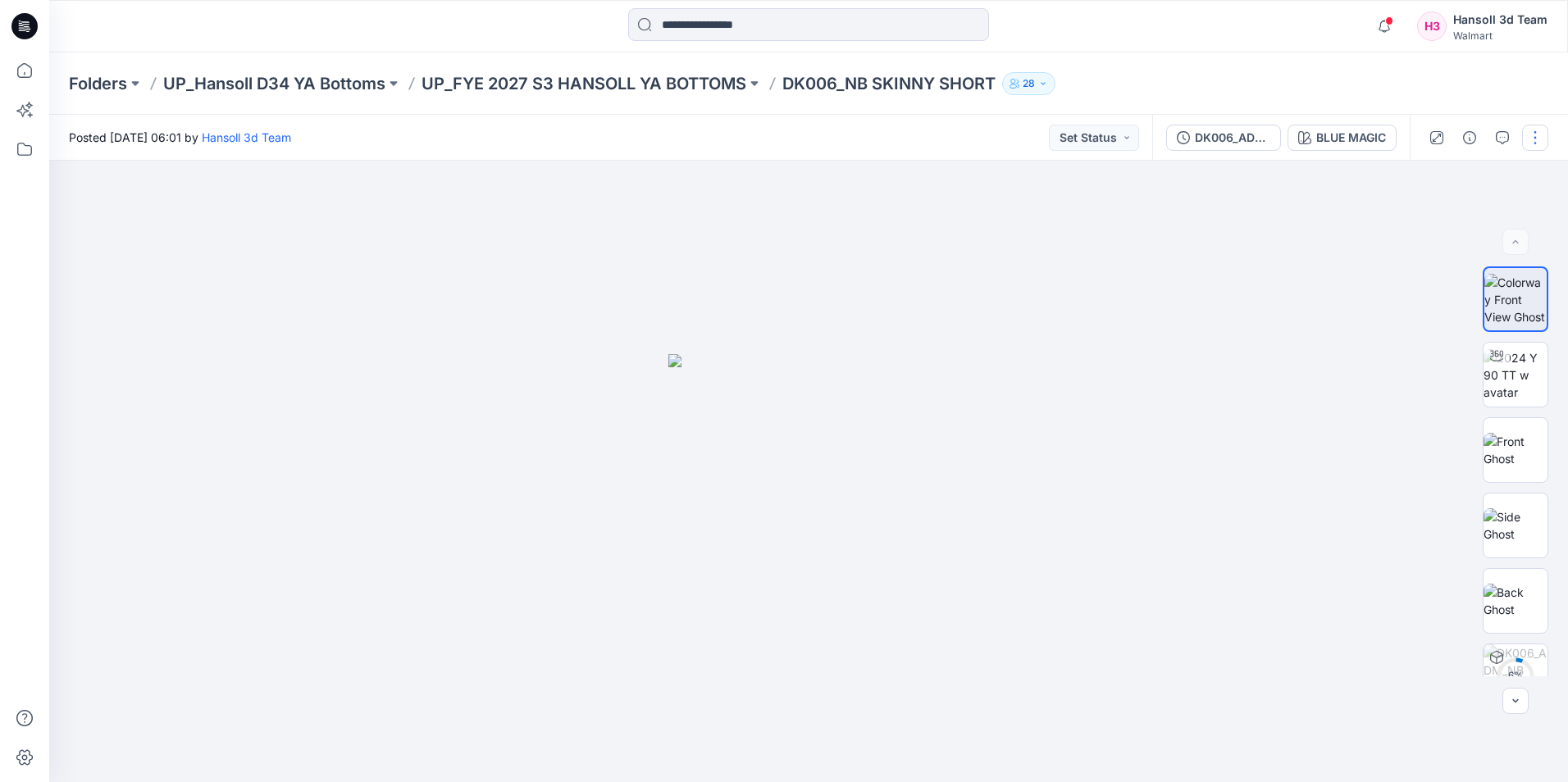
click at [1535, 132] on button "button" at bounding box center [1534, 138] width 26 height 26
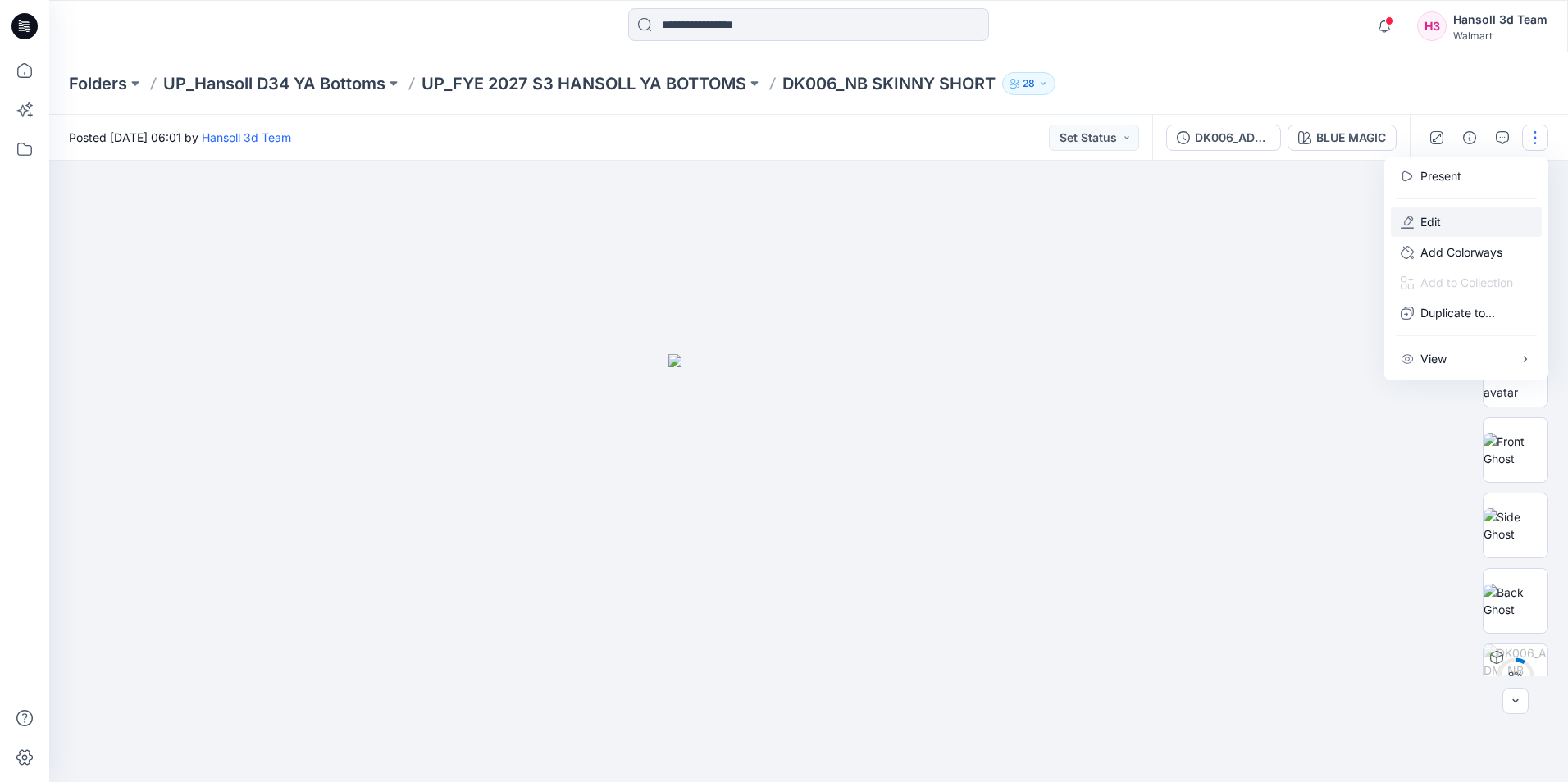
click at [1450, 229] on button "Edit" at bounding box center [1466, 222] width 151 height 30
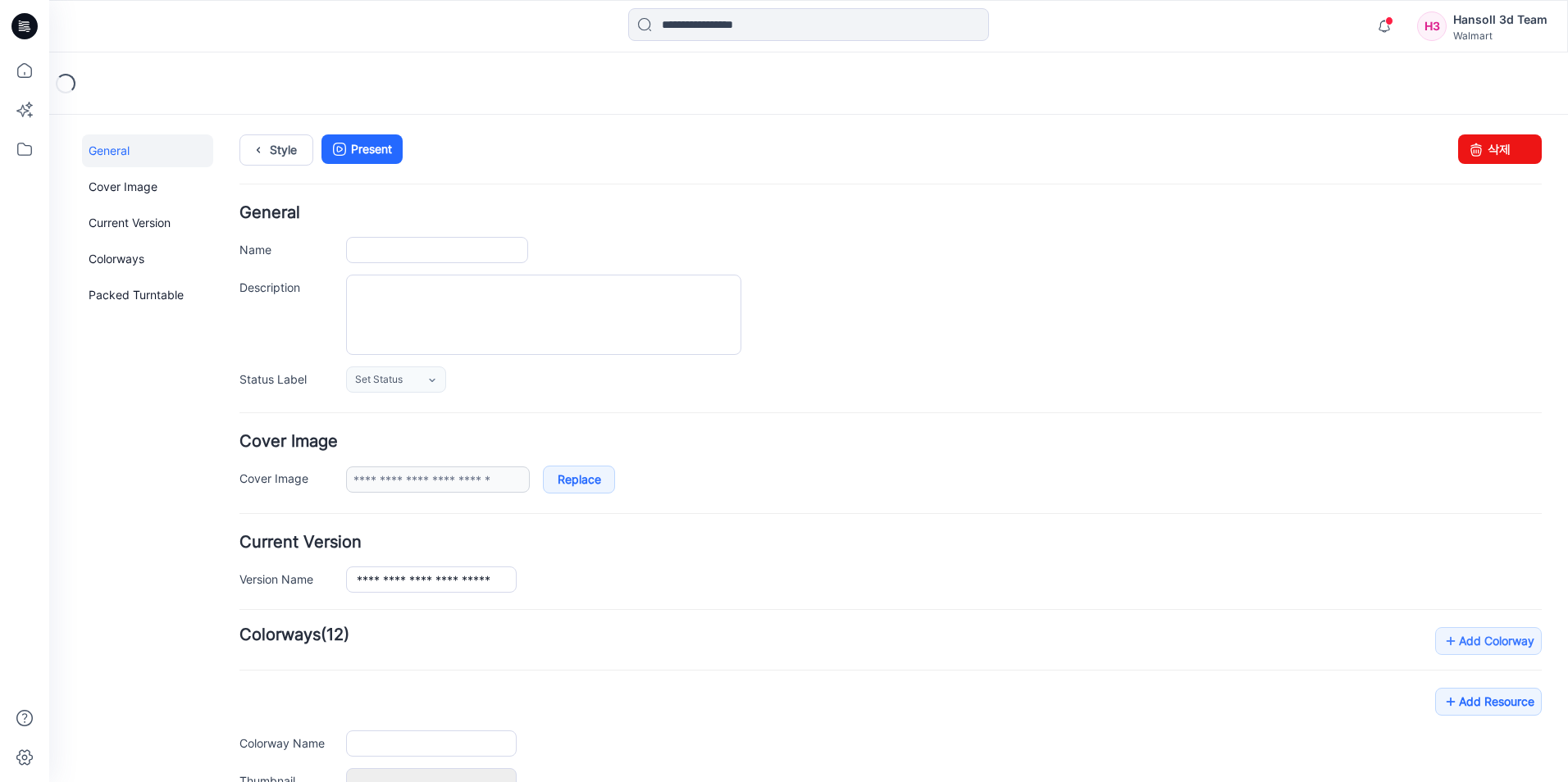
type input "**********"
type input "*********"
type input "**********"
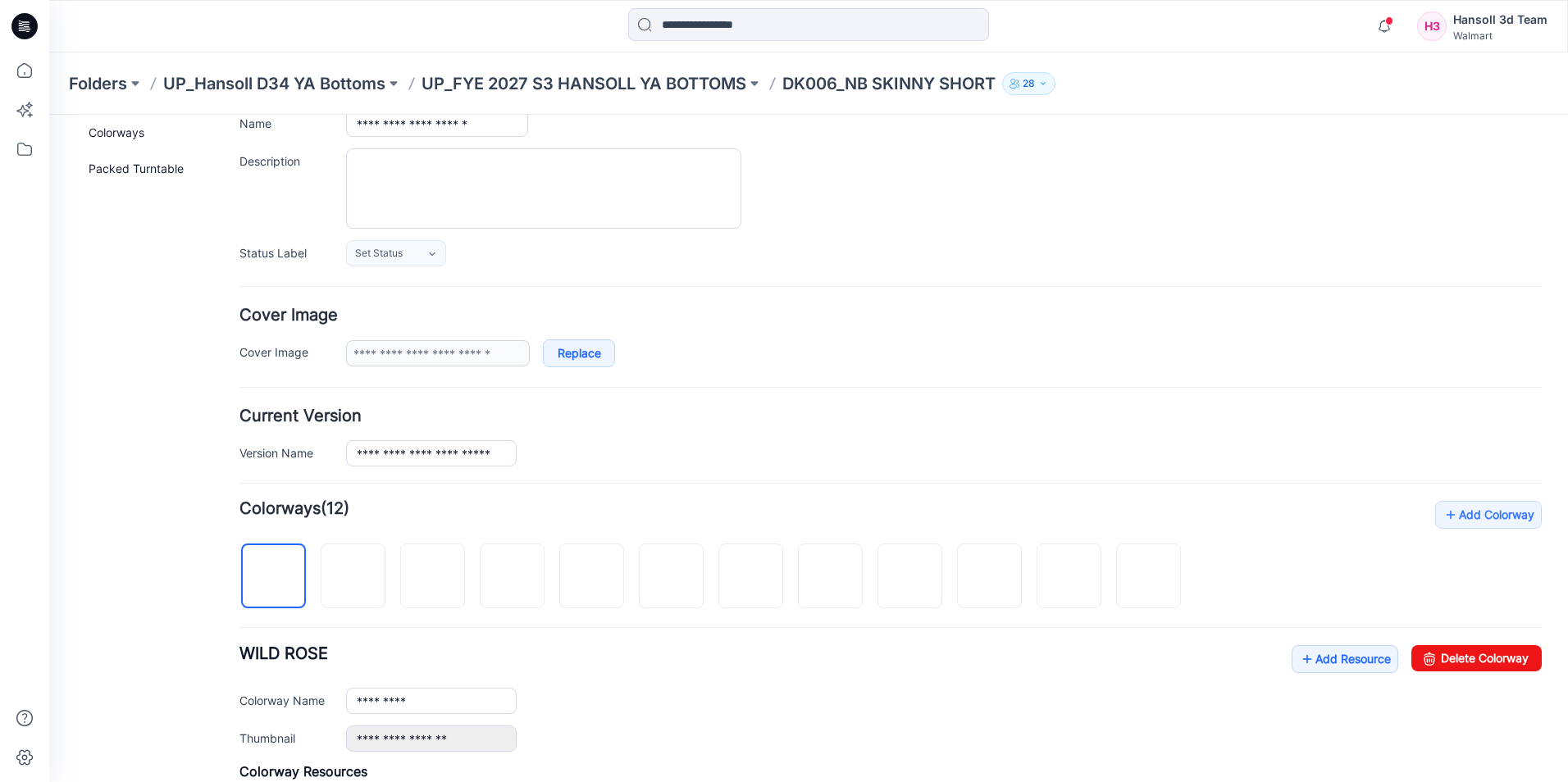
scroll to position [246, 0]
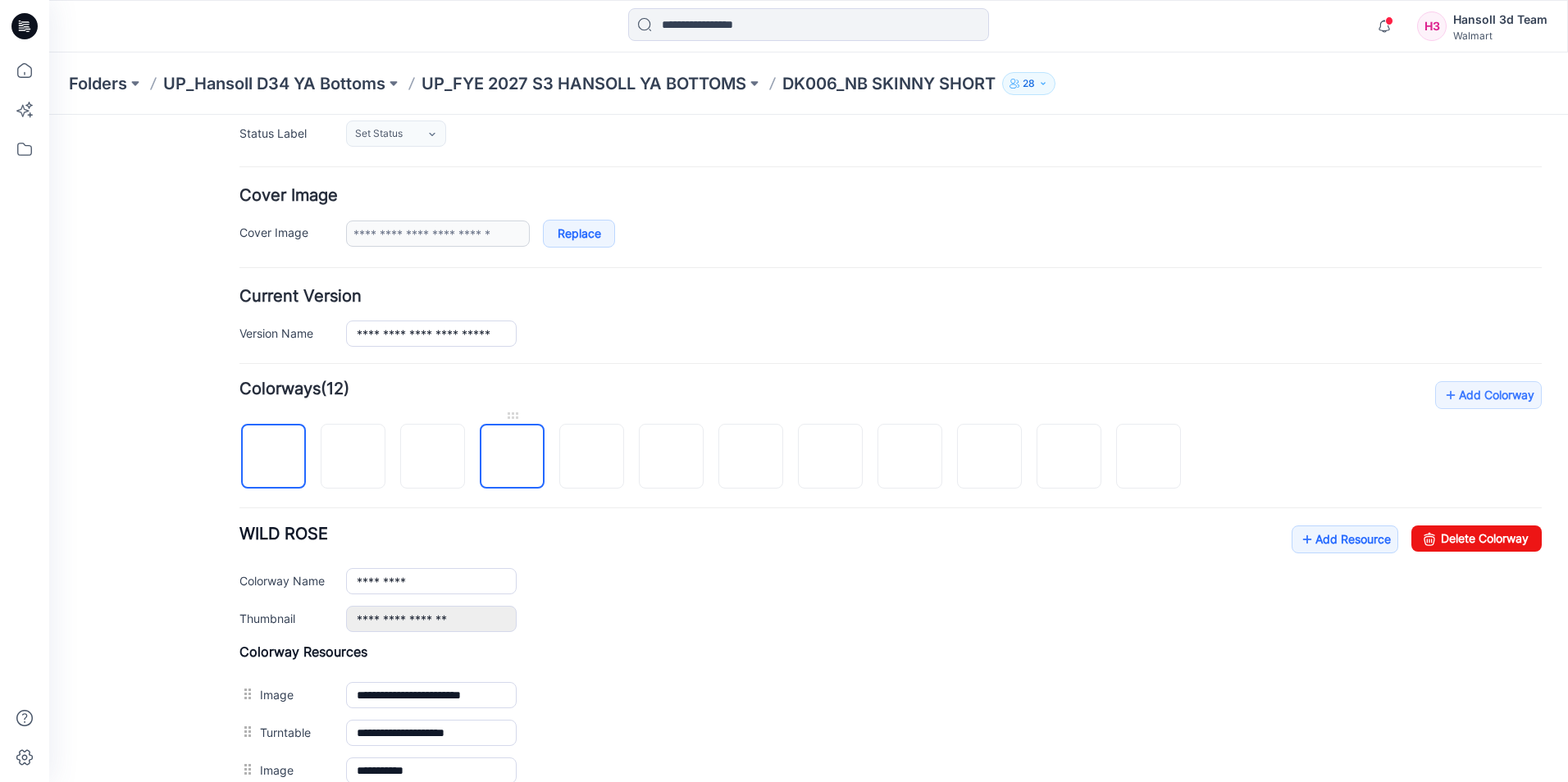
click at [513, 457] on img at bounding box center [513, 457] width 0 height 0
click at [1480, 529] on link "Delete Colorway" at bounding box center [1476, 539] width 130 height 26
type input "*********"
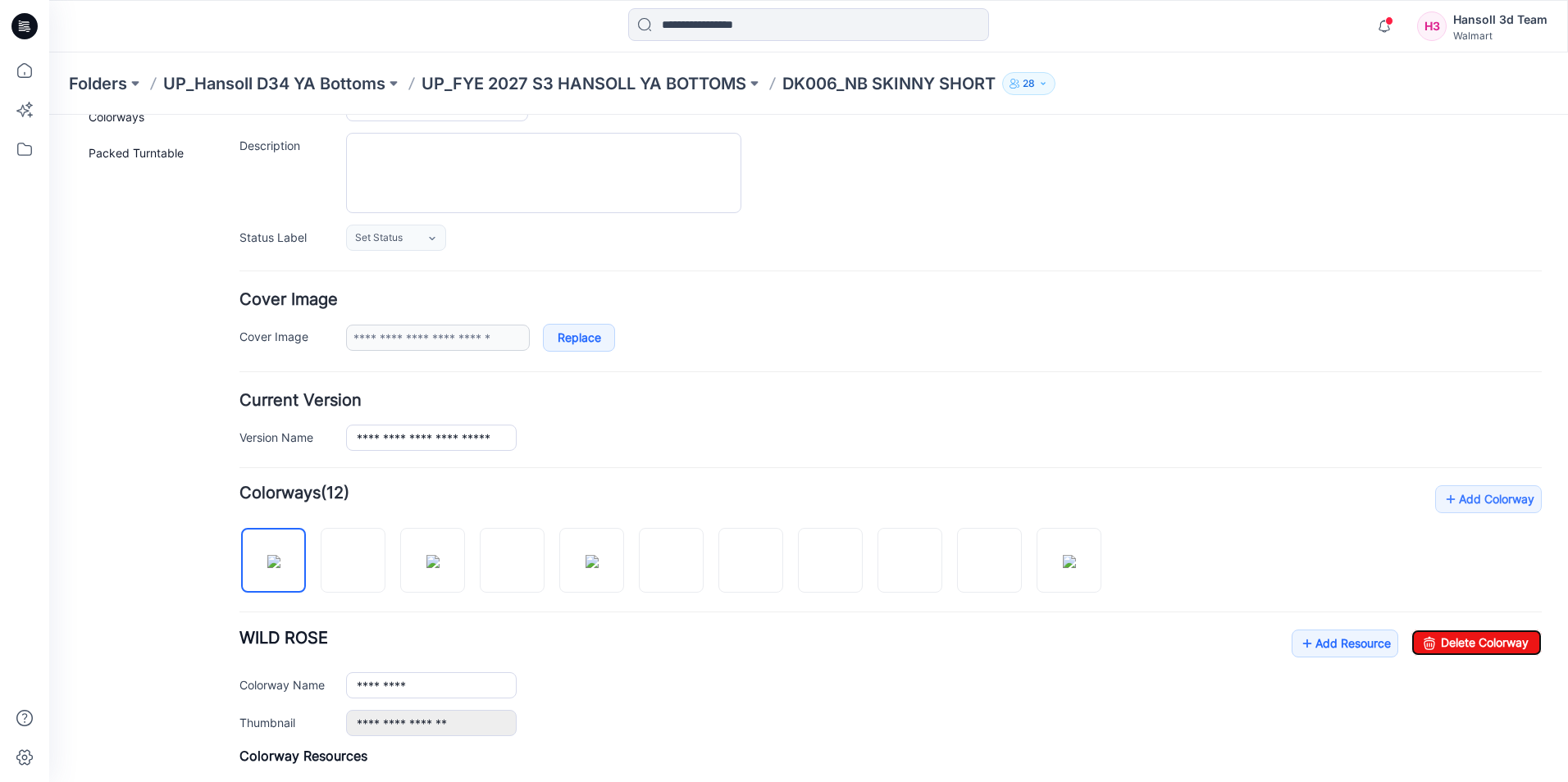
scroll to position [0, 0]
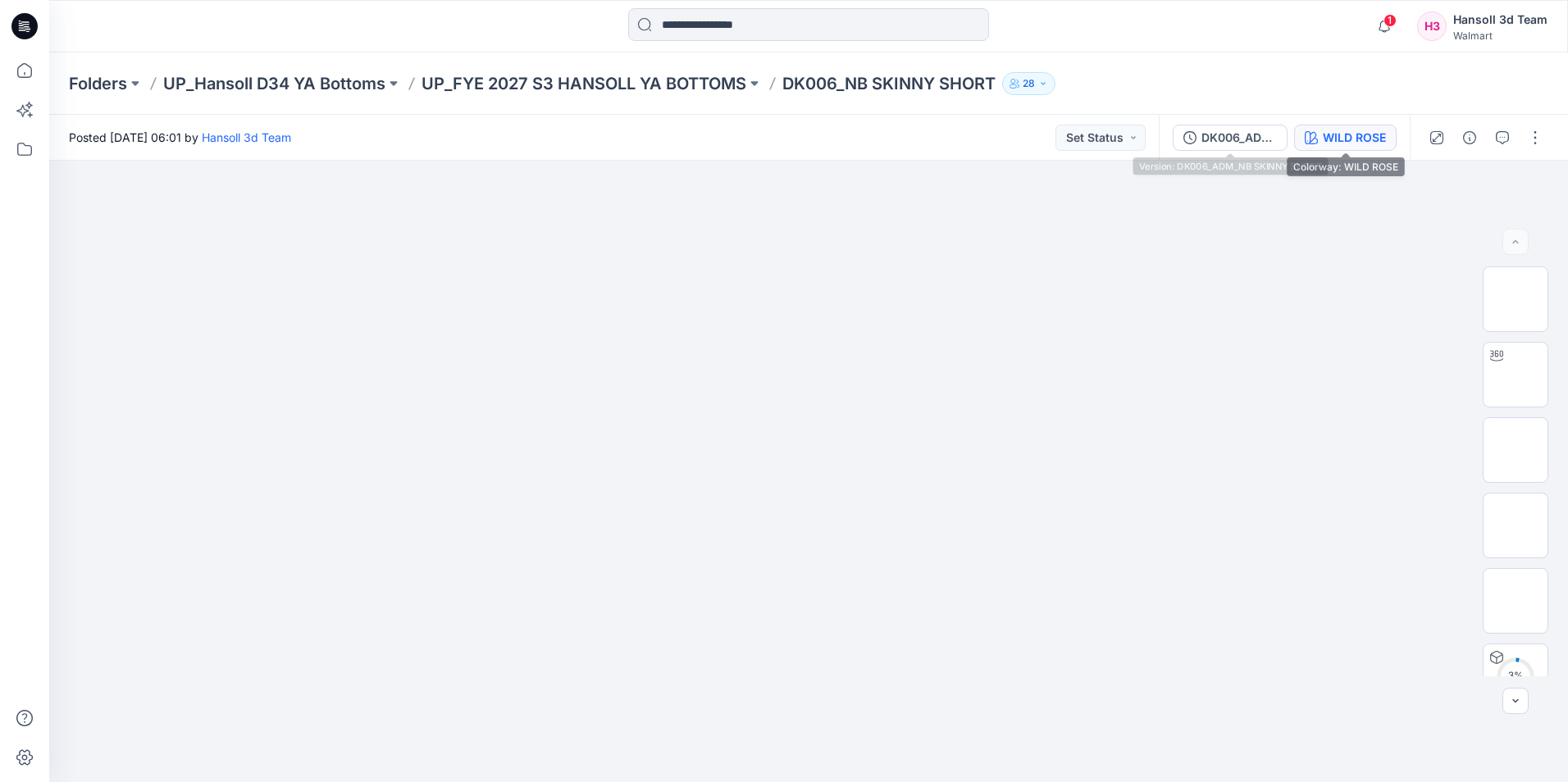
click at [1321, 134] on button "WILD ROSE" at bounding box center [1345, 138] width 102 height 26
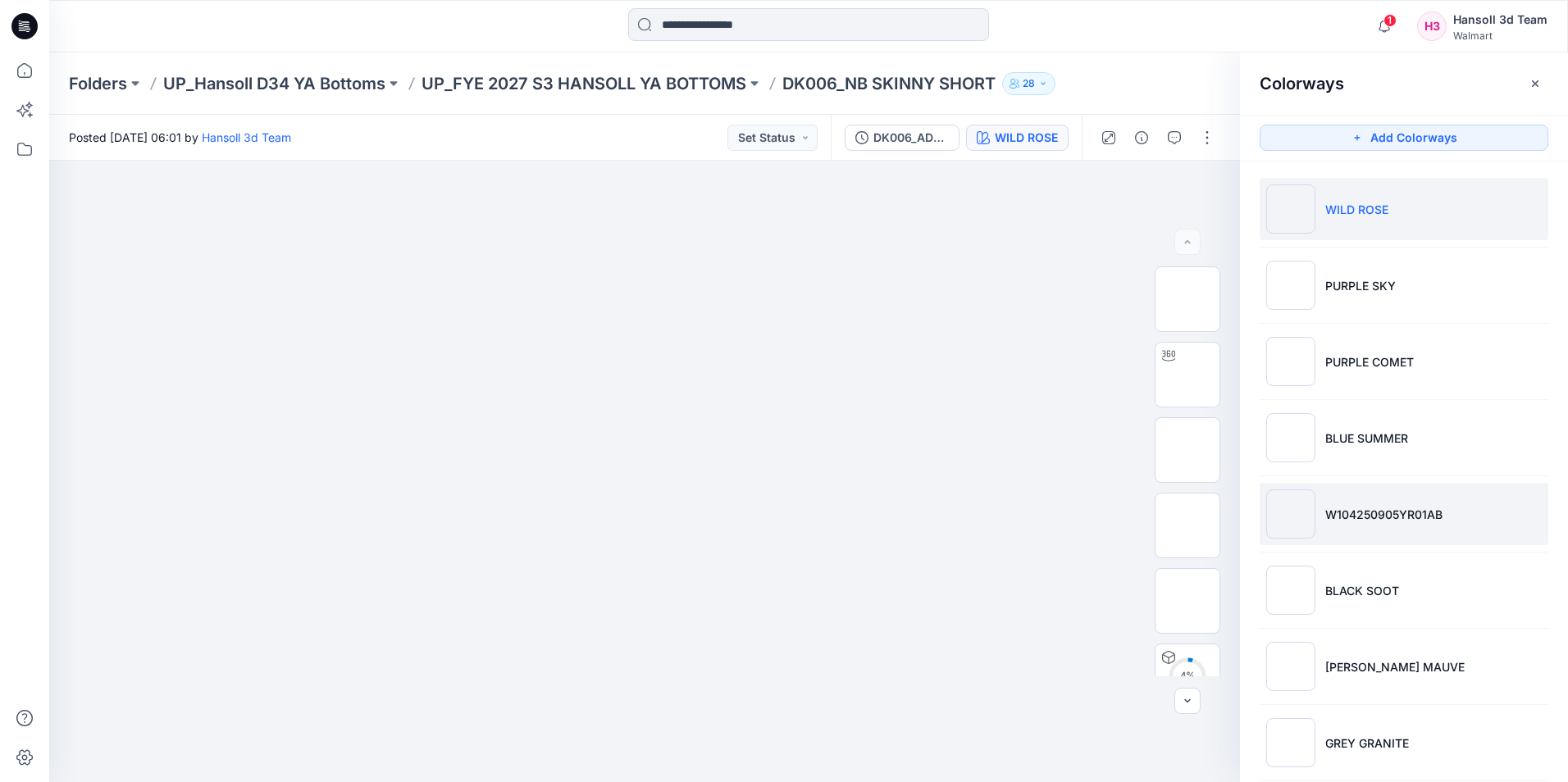
click at [1364, 514] on p "W104250905YR01AB" at bounding box center [1384, 514] width 117 height 18
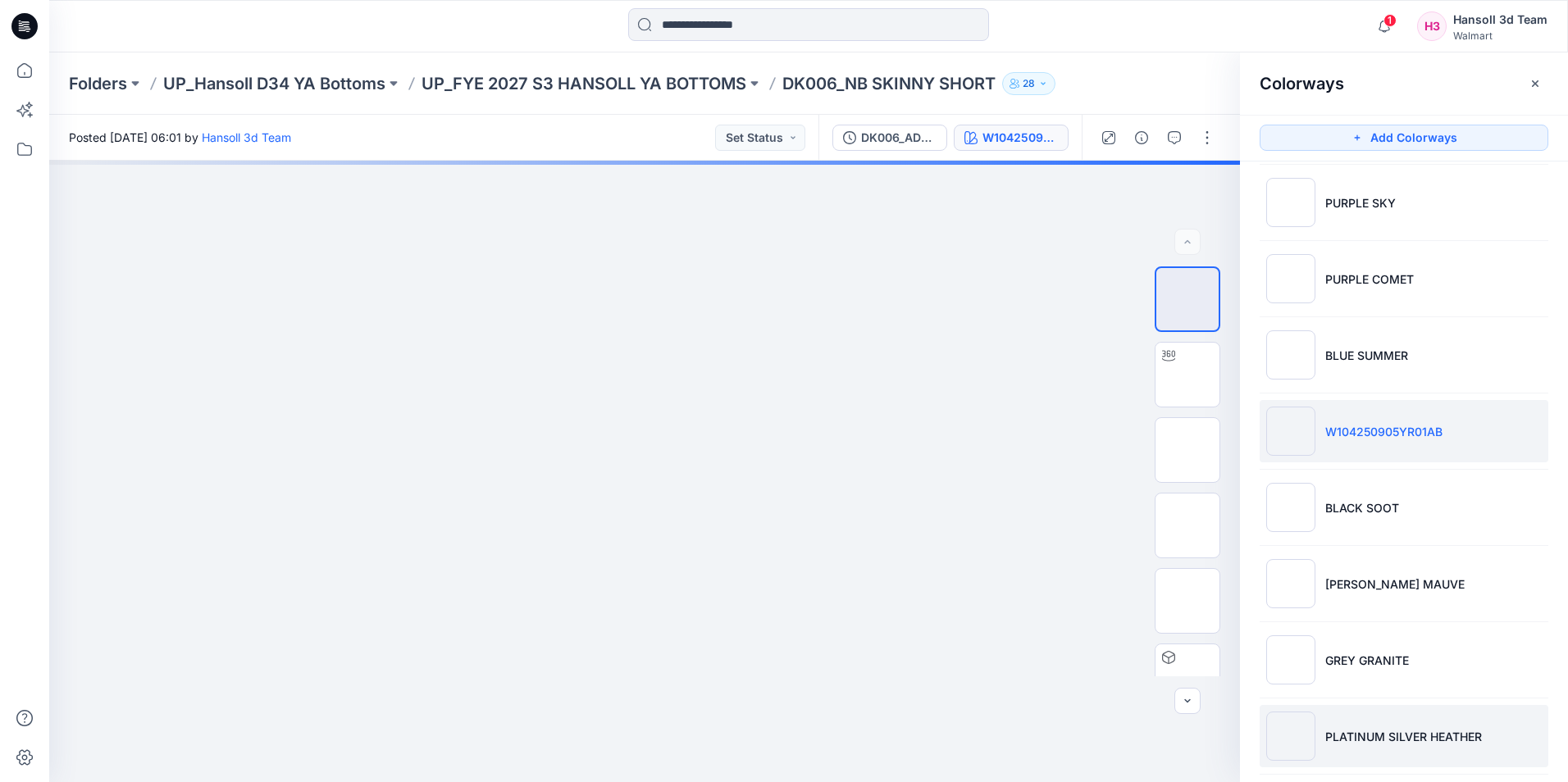
scroll to position [250, 0]
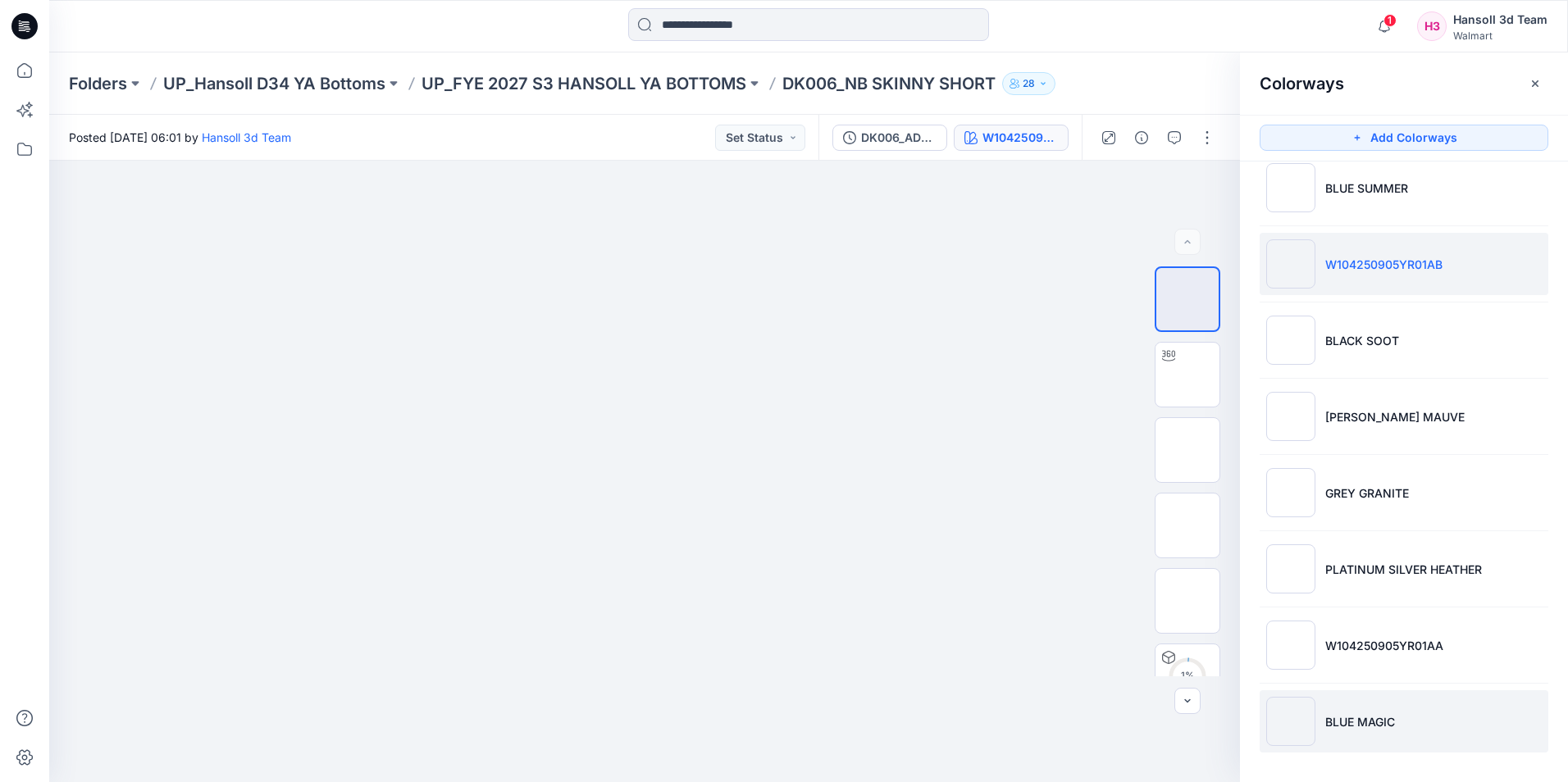
click at [1392, 724] on p "BLUE MAGIC" at bounding box center [1360, 722] width 70 height 18
